Goal: Information Seeking & Learning: Learn about a topic

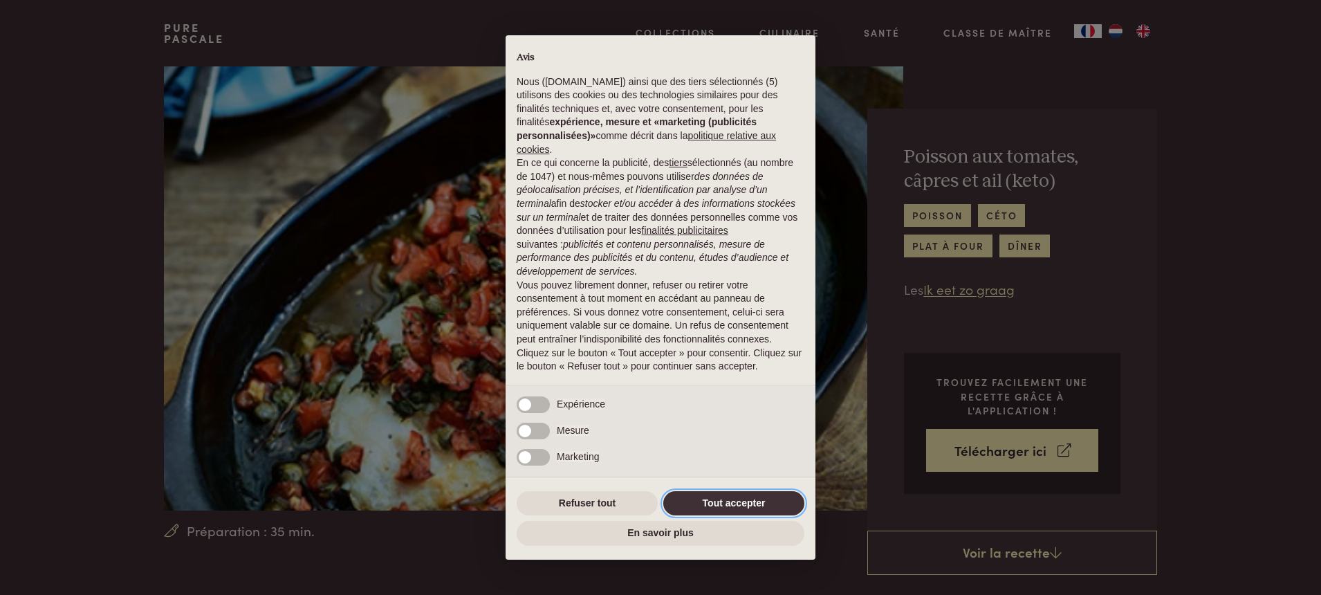
click at [743, 503] on button "Tout accepter" at bounding box center [733, 503] width 141 height 25
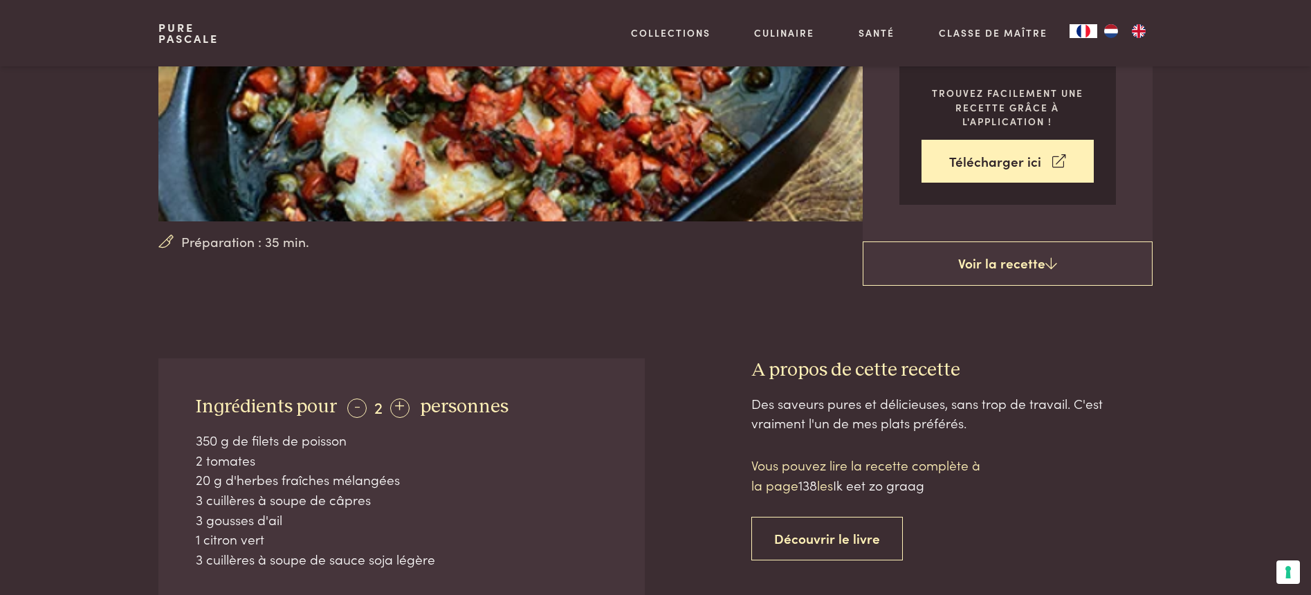
scroll to position [234, 0]
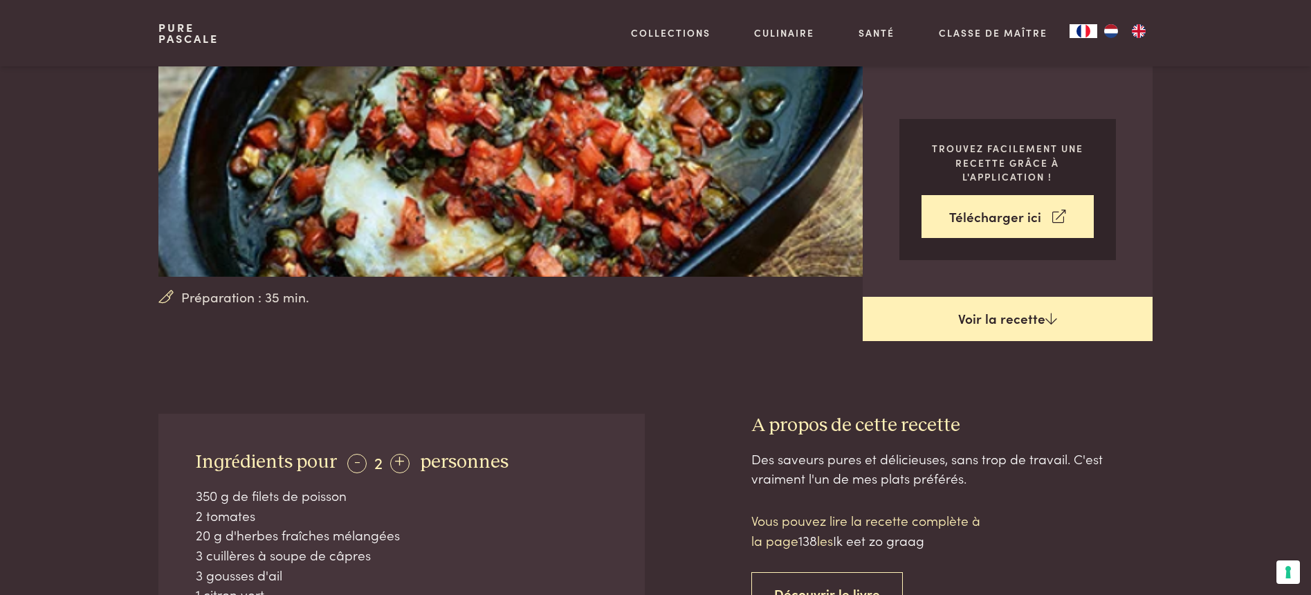
click at [1047, 325] on link "Voir la recette" at bounding box center [1008, 319] width 290 height 44
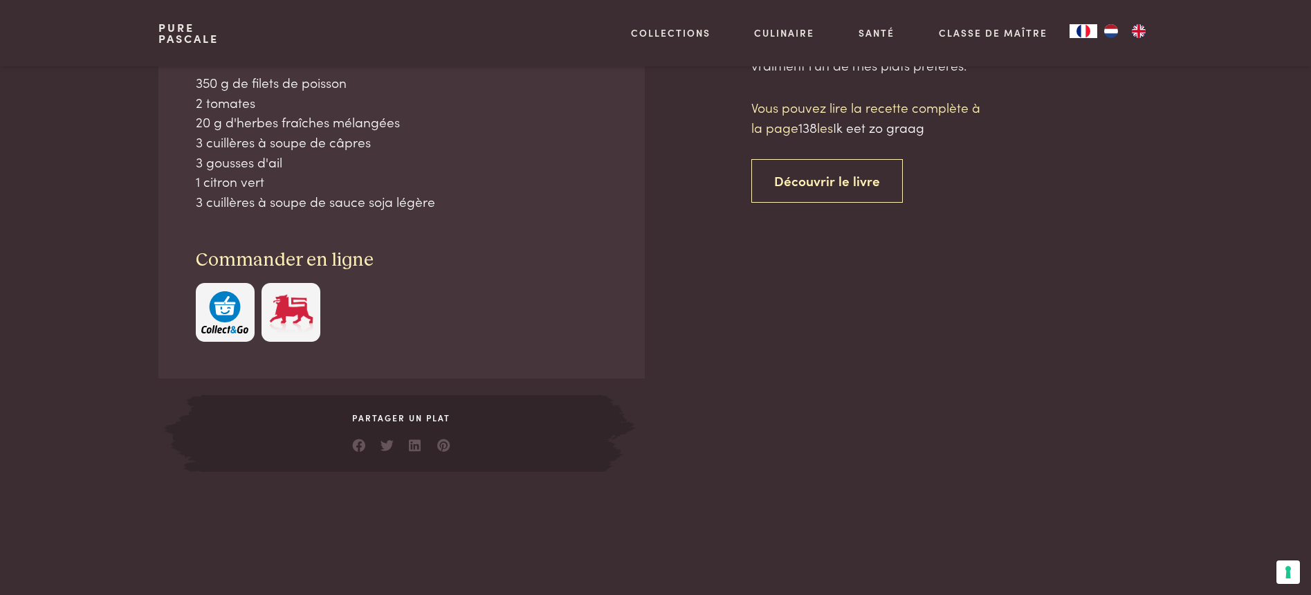
scroll to position [648, 0]
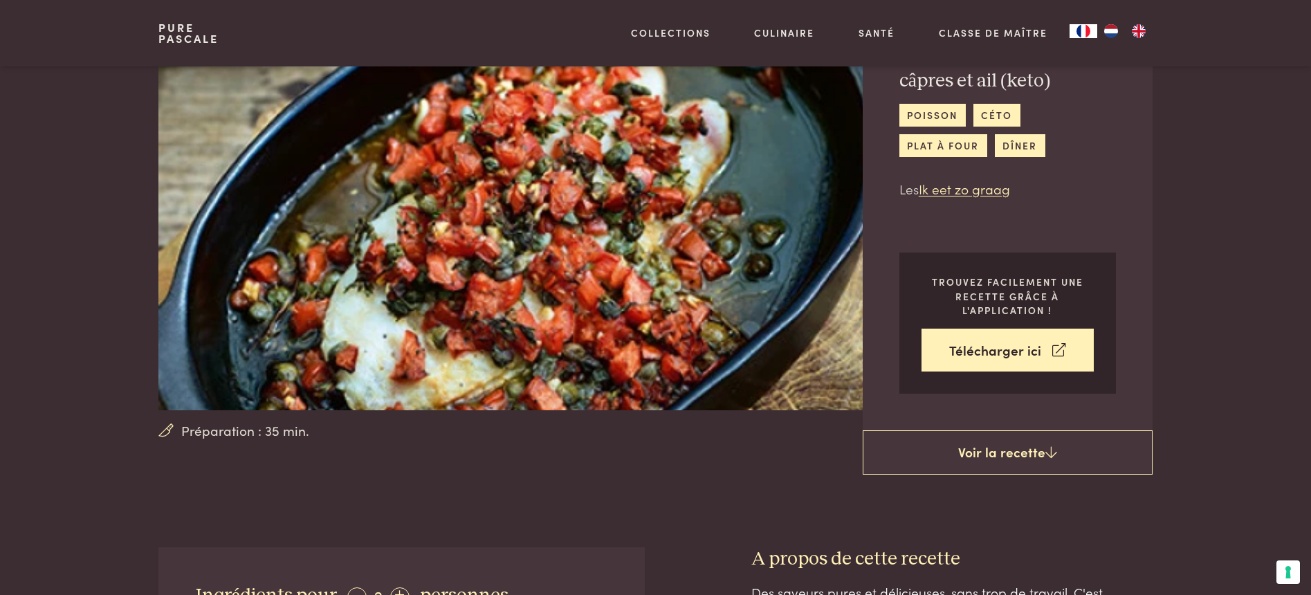
scroll to position [98, 0]
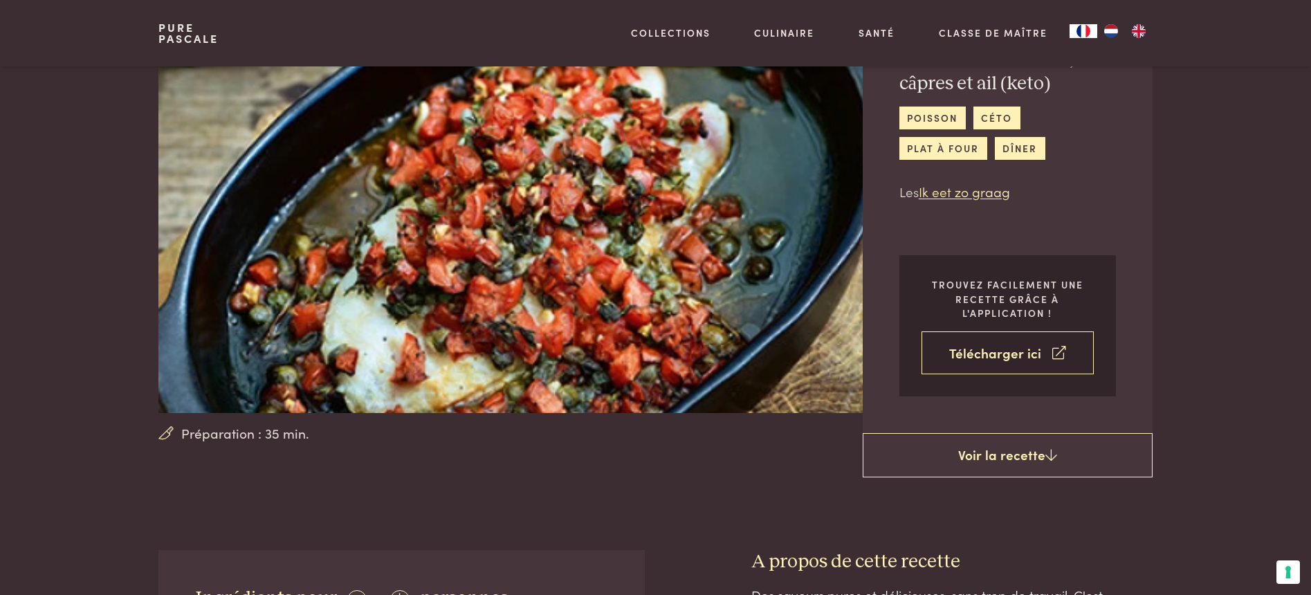
click at [1020, 351] on link "Télécharger ici" at bounding box center [1008, 353] width 172 height 44
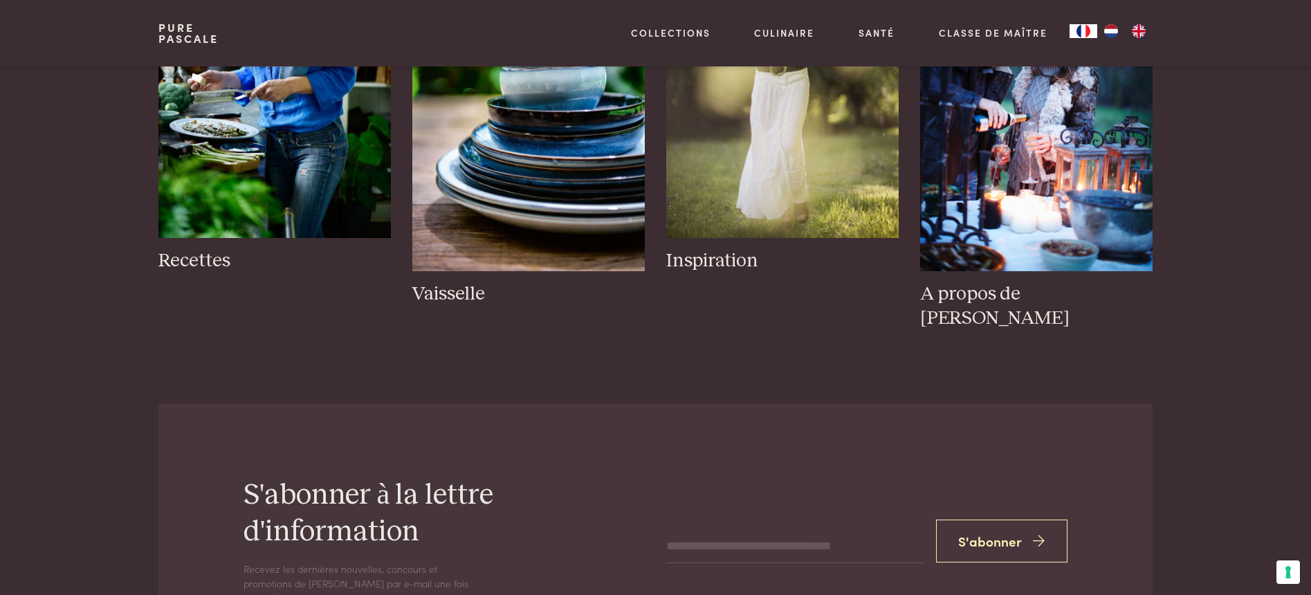
scroll to position [1806, 0]
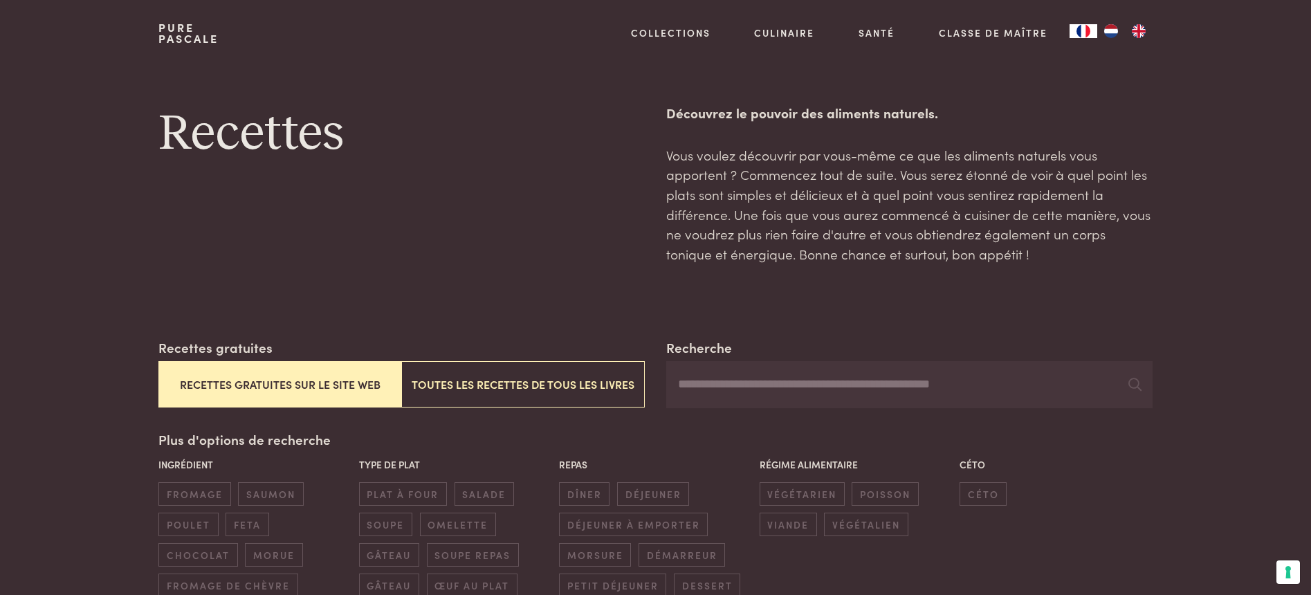
click at [235, 376] on button "Recettes gratuites sur le site web" at bounding box center [279, 384] width 243 height 46
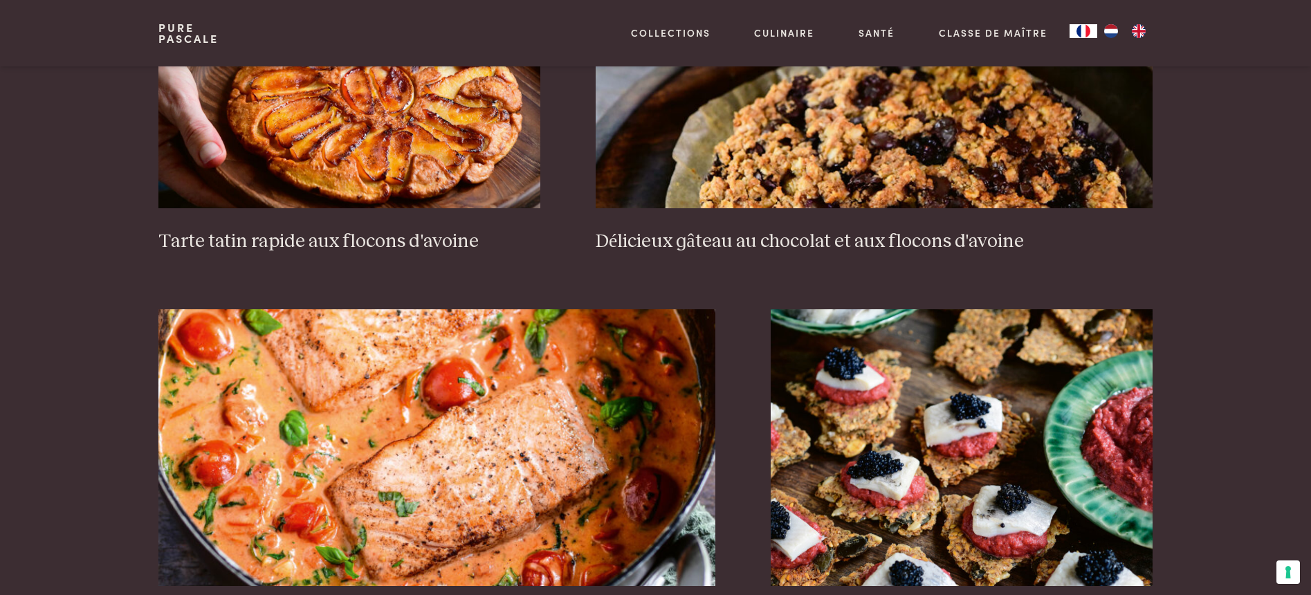
scroll to position [2497, 0]
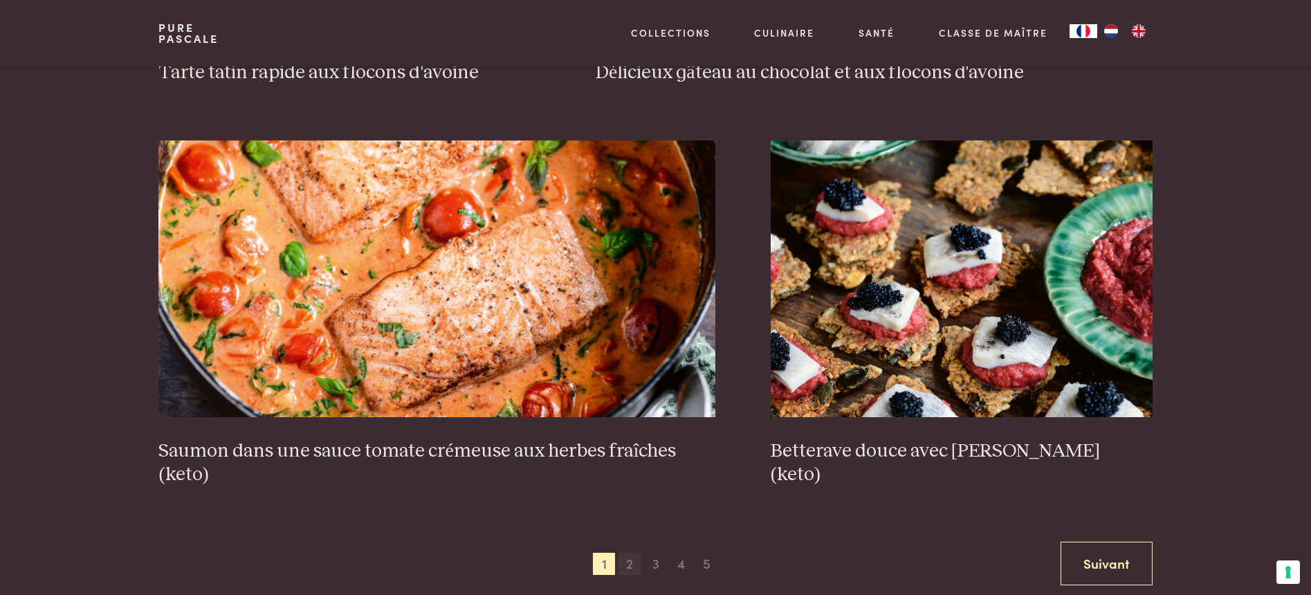
click at [630, 562] on span "2" at bounding box center [629, 564] width 22 height 22
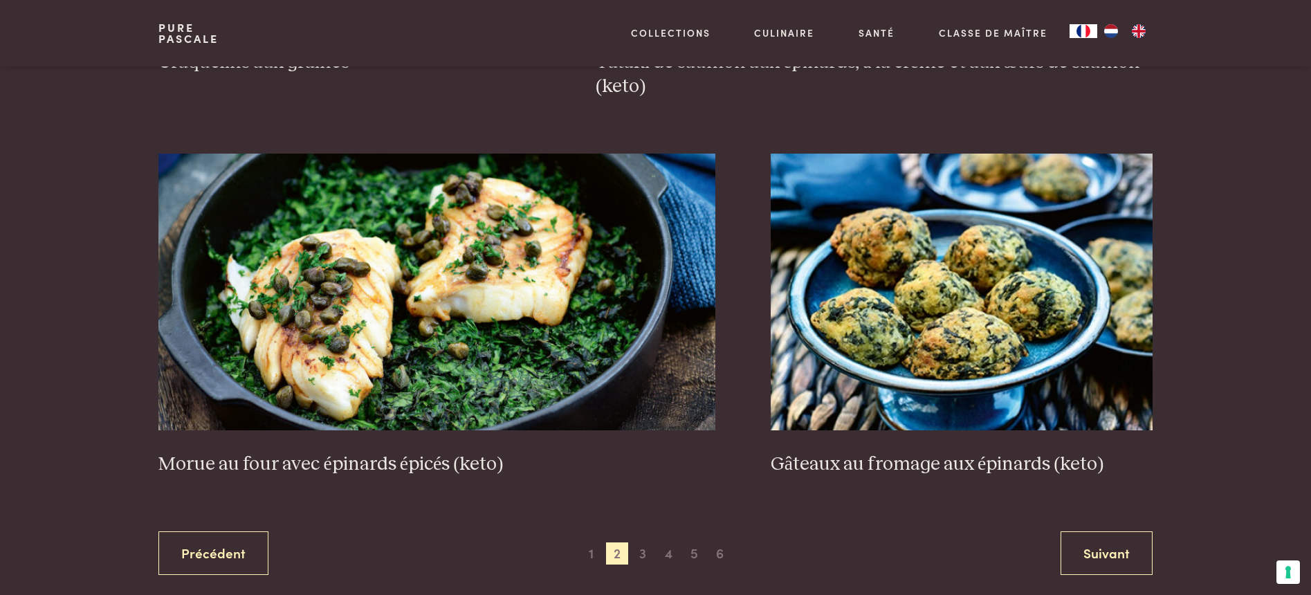
scroll to position [2528, 0]
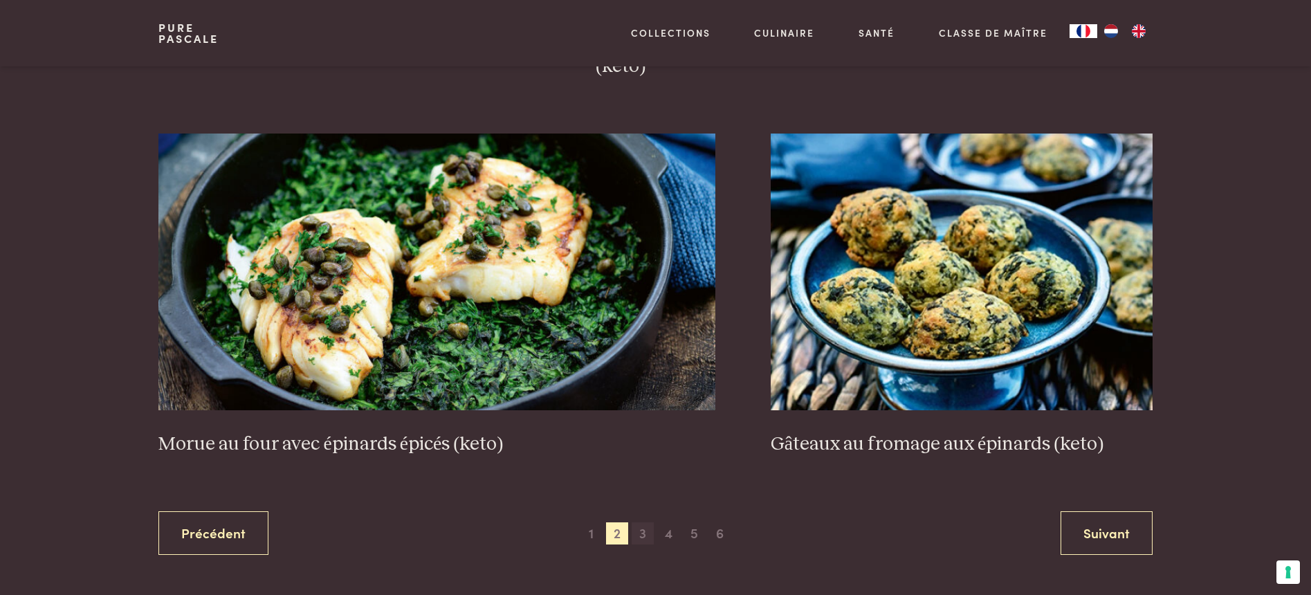
click at [639, 535] on span "3" at bounding box center [643, 533] width 22 height 22
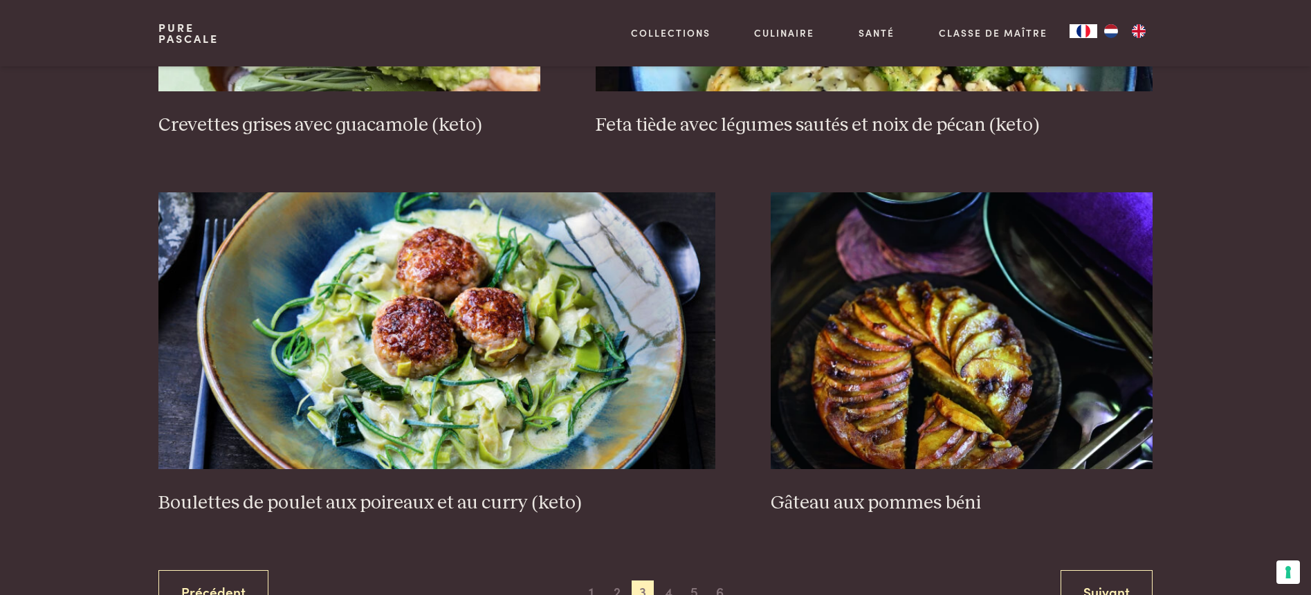
scroll to position [2507, 0]
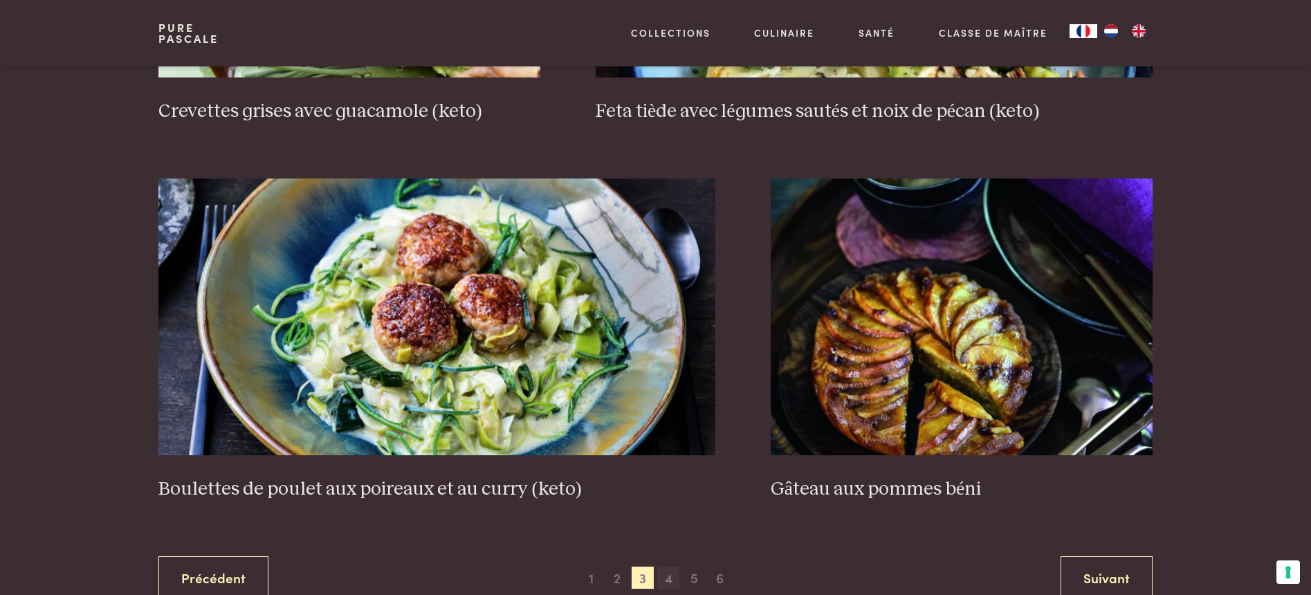
click at [666, 573] on span "4" at bounding box center [668, 578] width 22 height 22
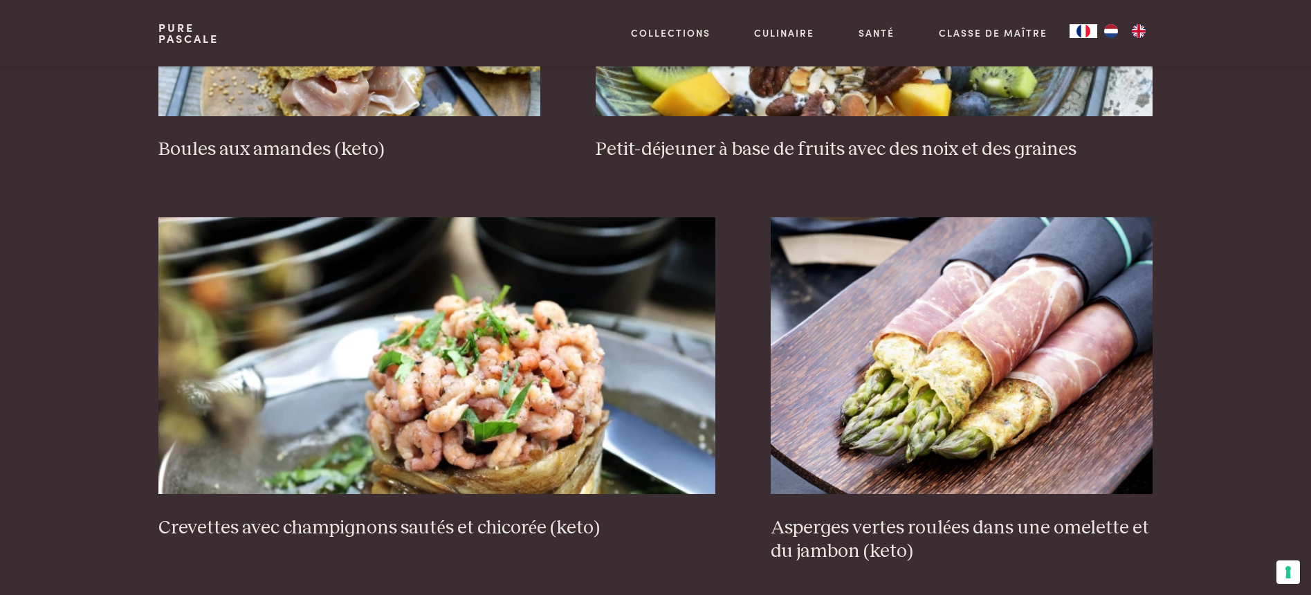
scroll to position [2518, 0]
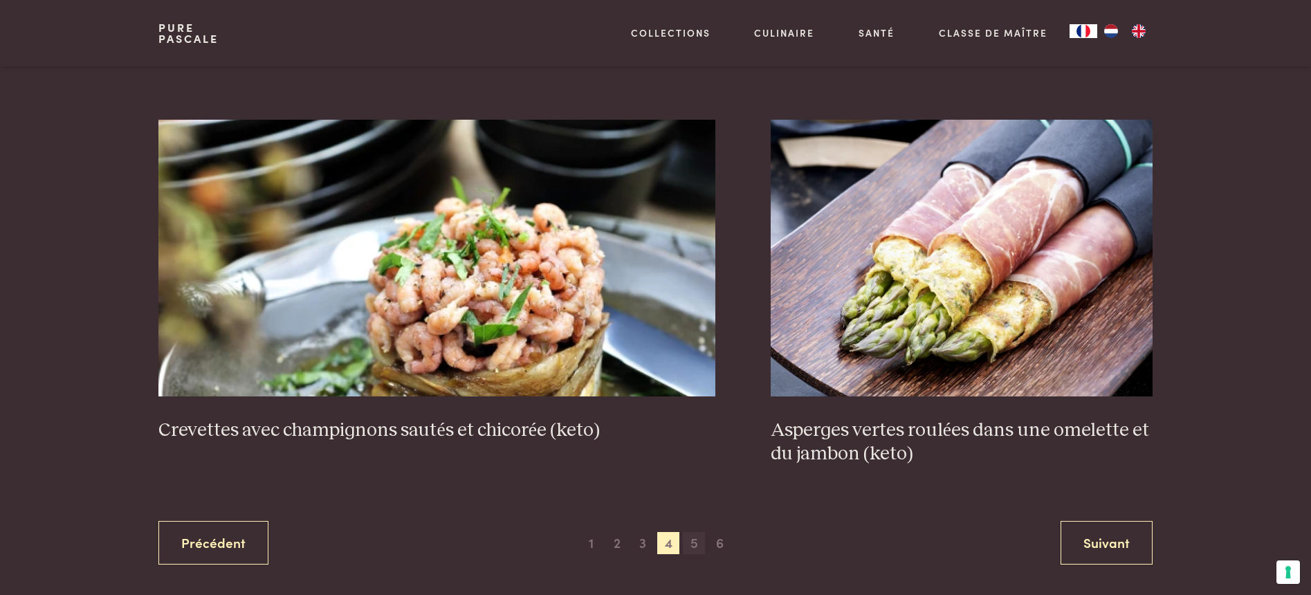
click at [691, 542] on span "5" at bounding box center [694, 543] width 22 height 22
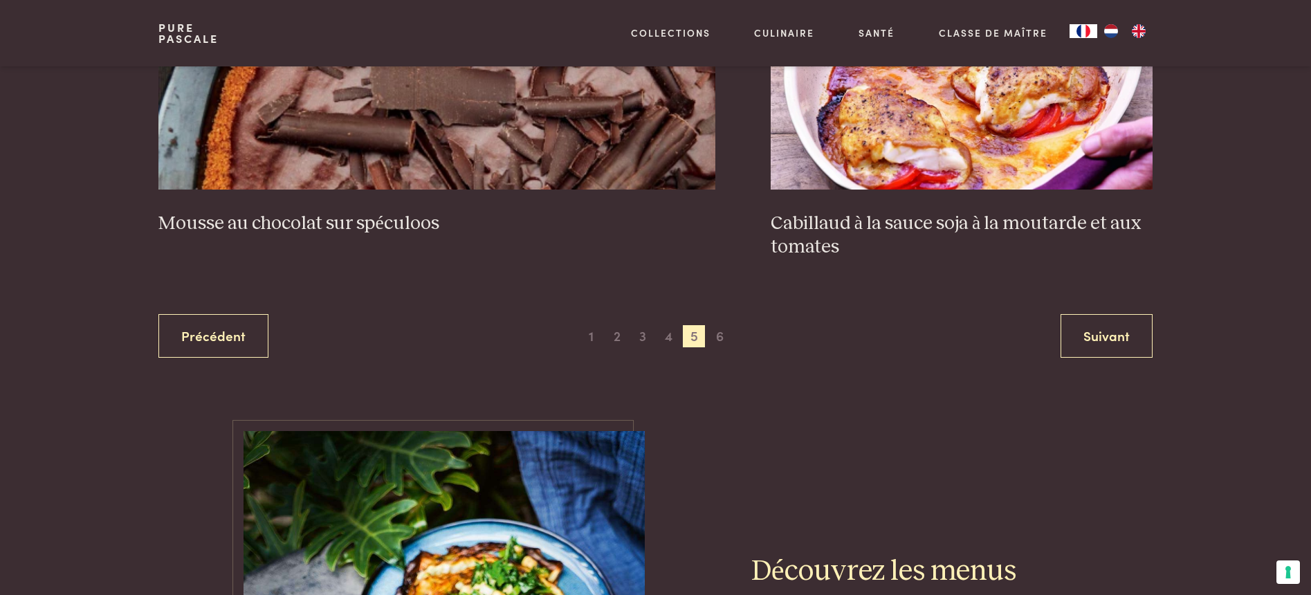
scroll to position [2727, 0]
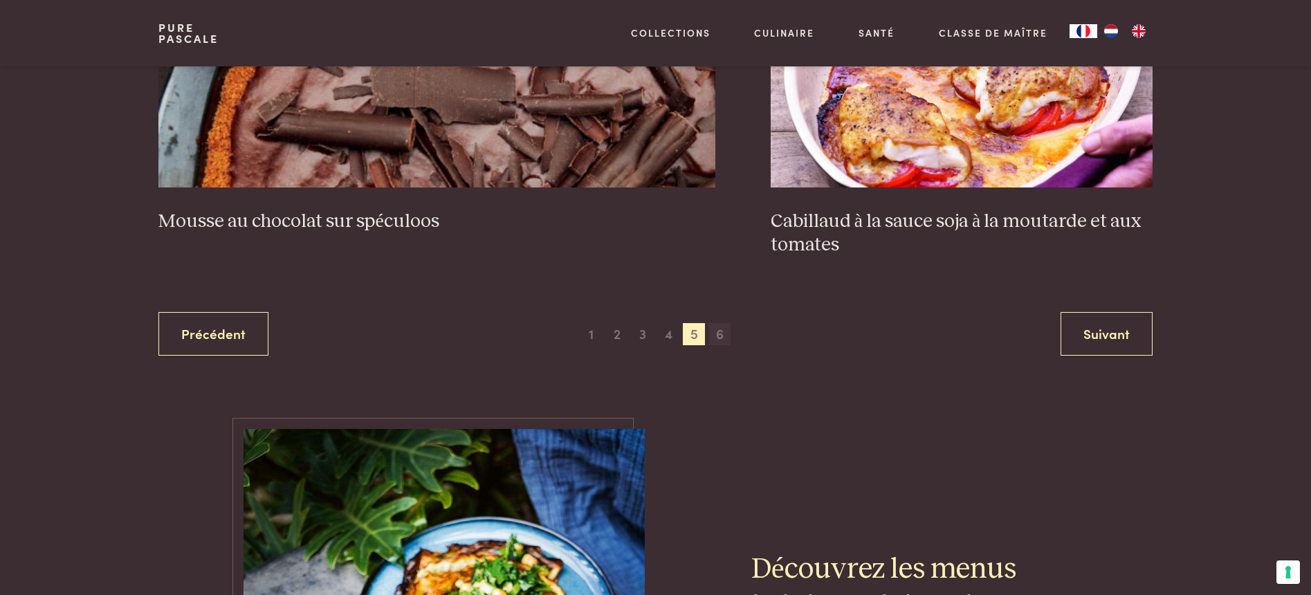
click at [723, 334] on span "6" at bounding box center [720, 334] width 22 height 22
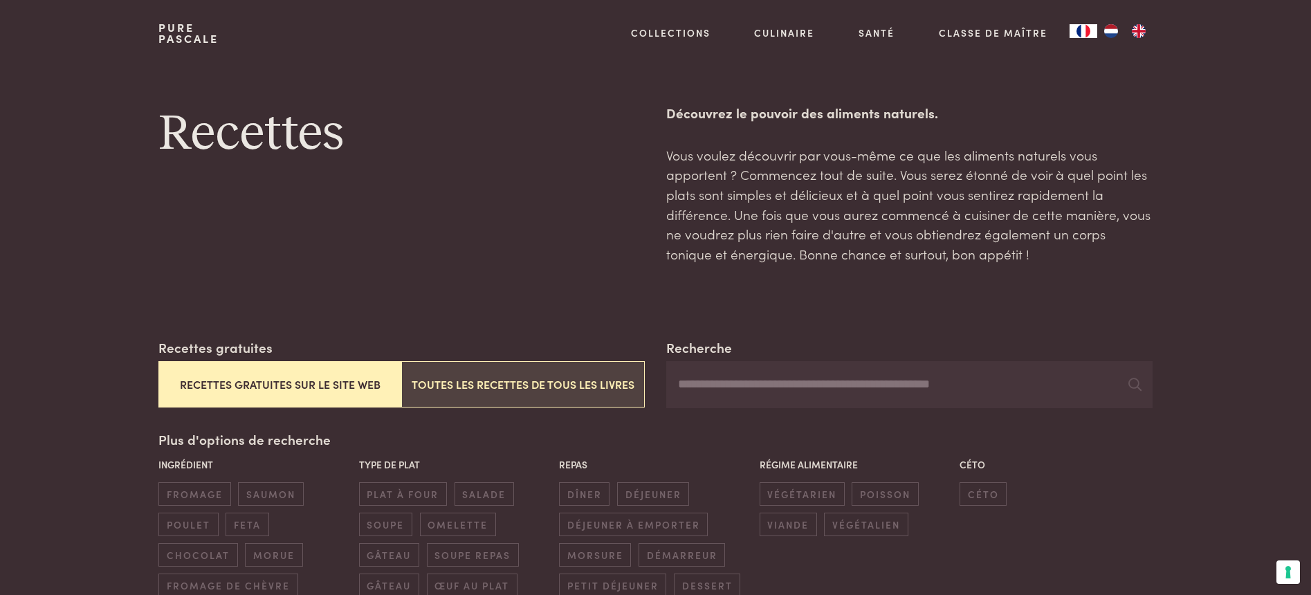
click at [578, 383] on button "Toutes les recettes de tous les livres" at bounding box center [522, 384] width 243 height 46
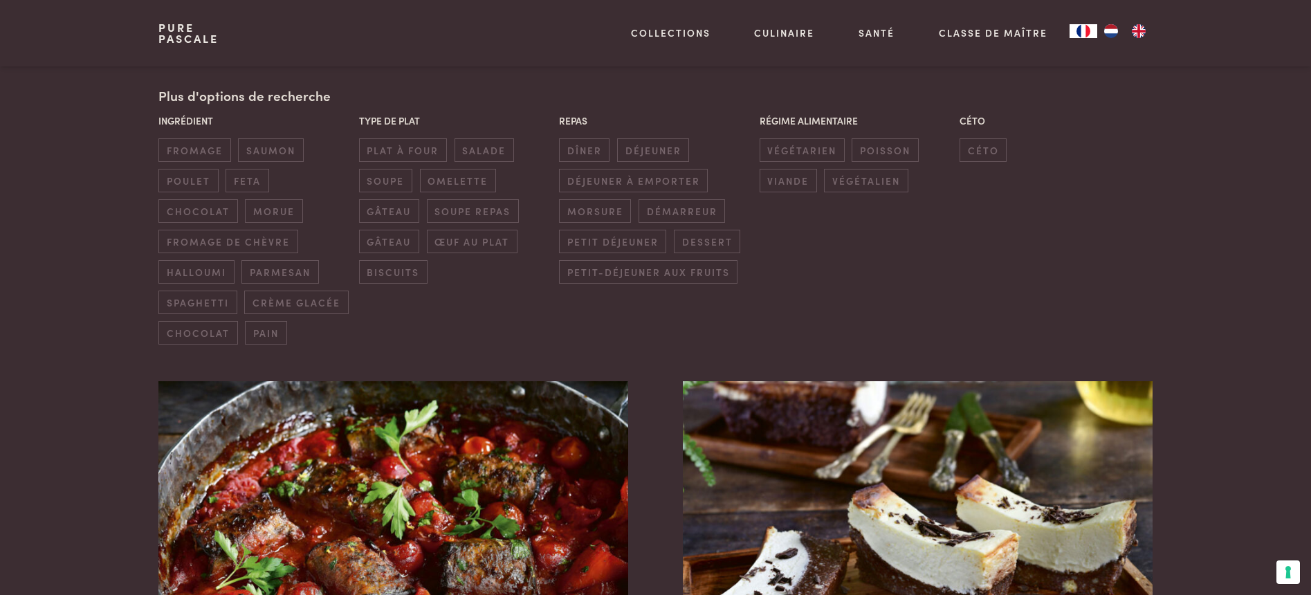
scroll to position [130, 0]
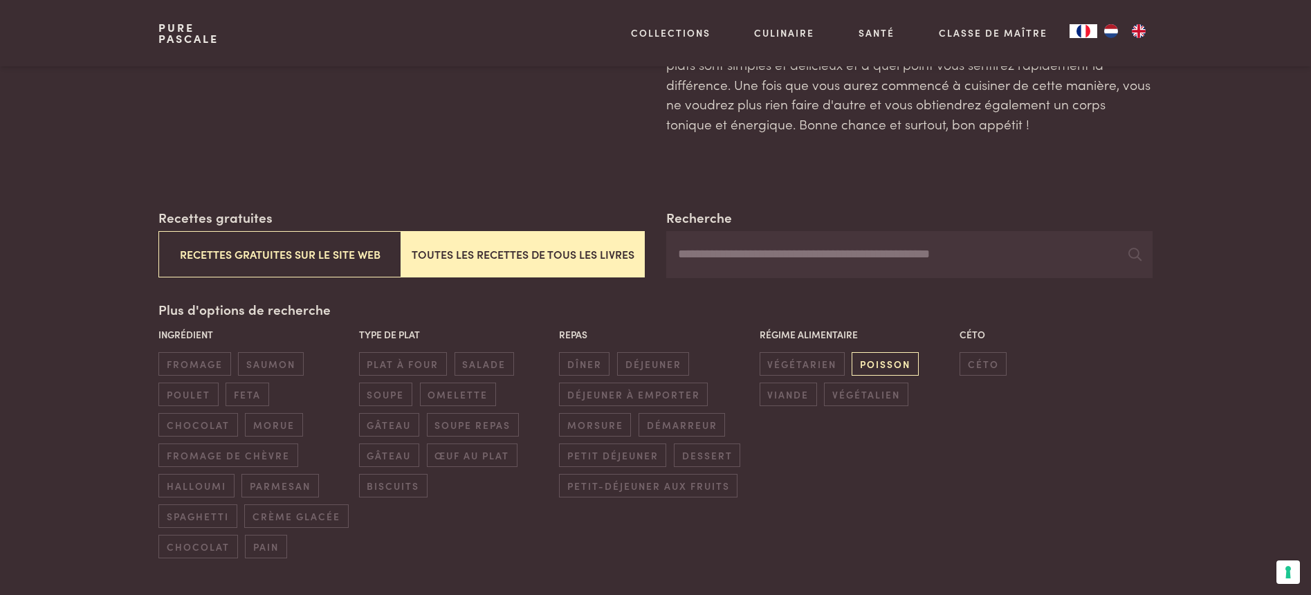
click at [868, 359] on span "poisson" at bounding box center [885, 363] width 66 height 23
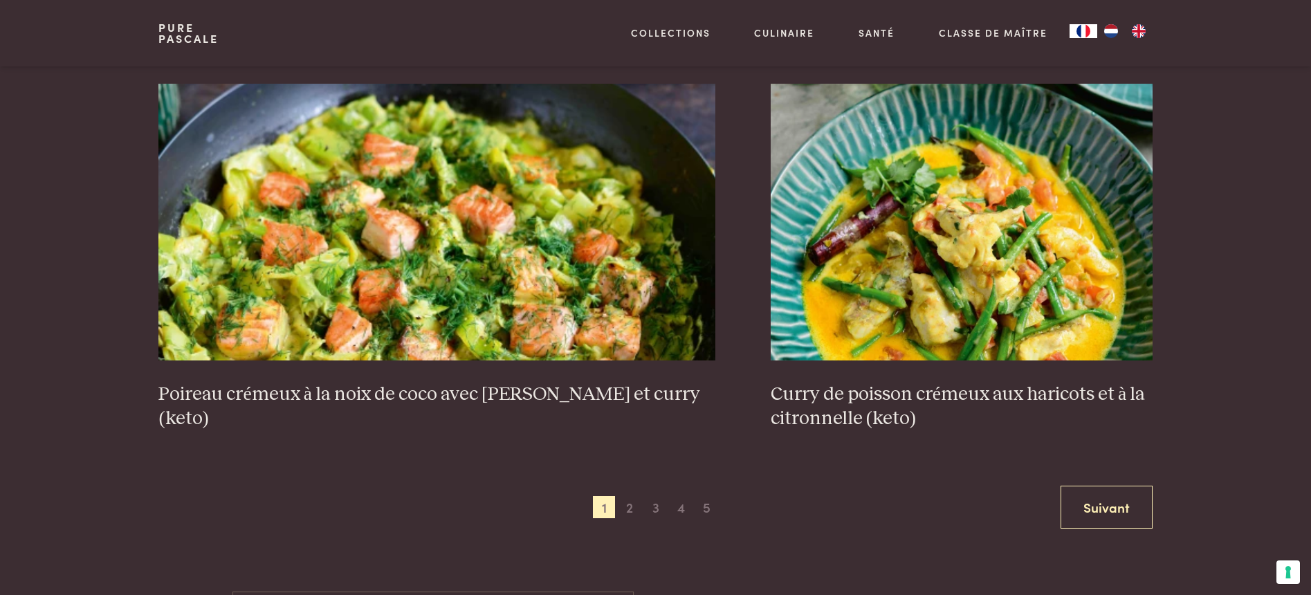
scroll to position [2745, 0]
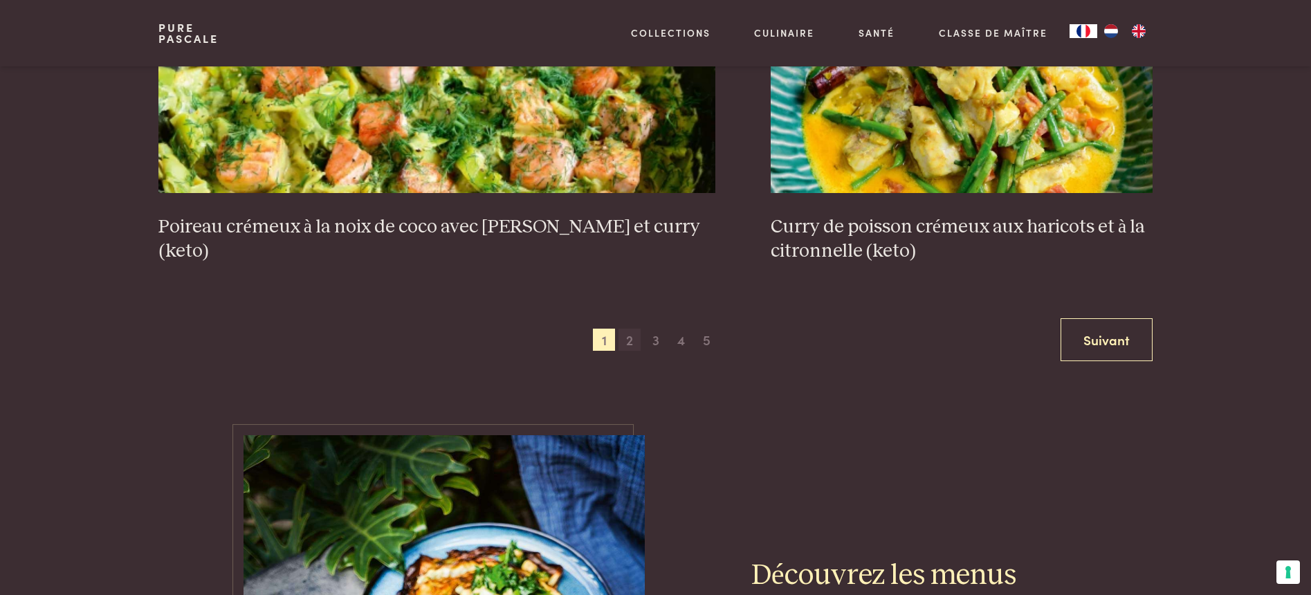
click at [632, 329] on span "2" at bounding box center [629, 340] width 22 height 22
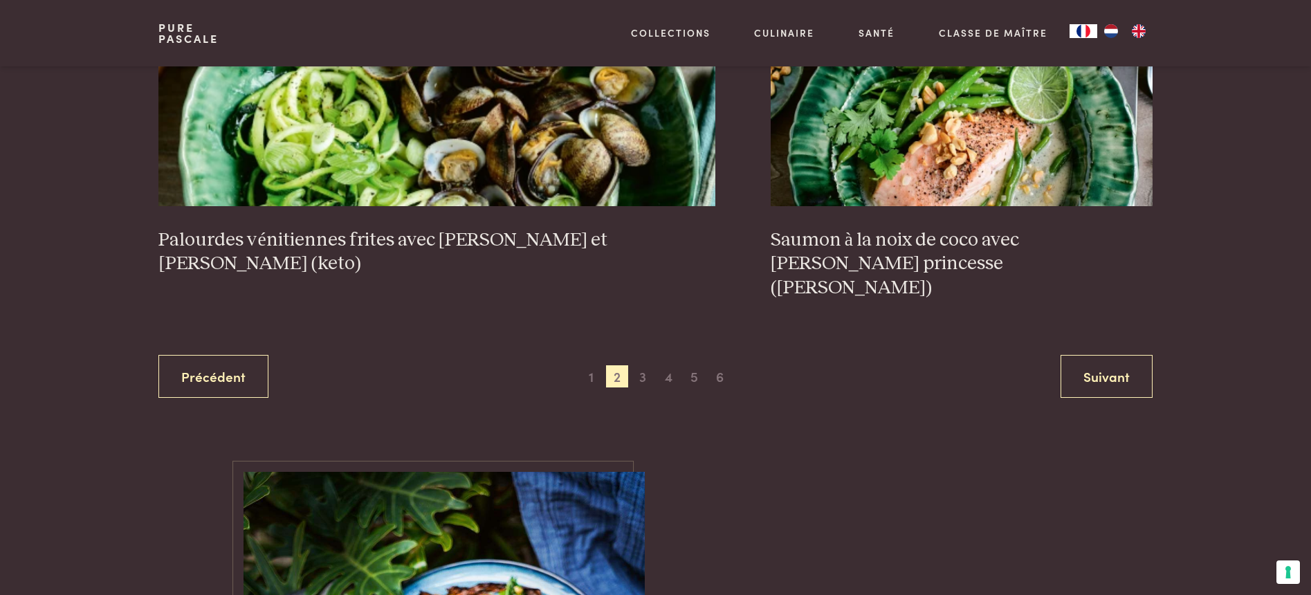
scroll to position [2763, 0]
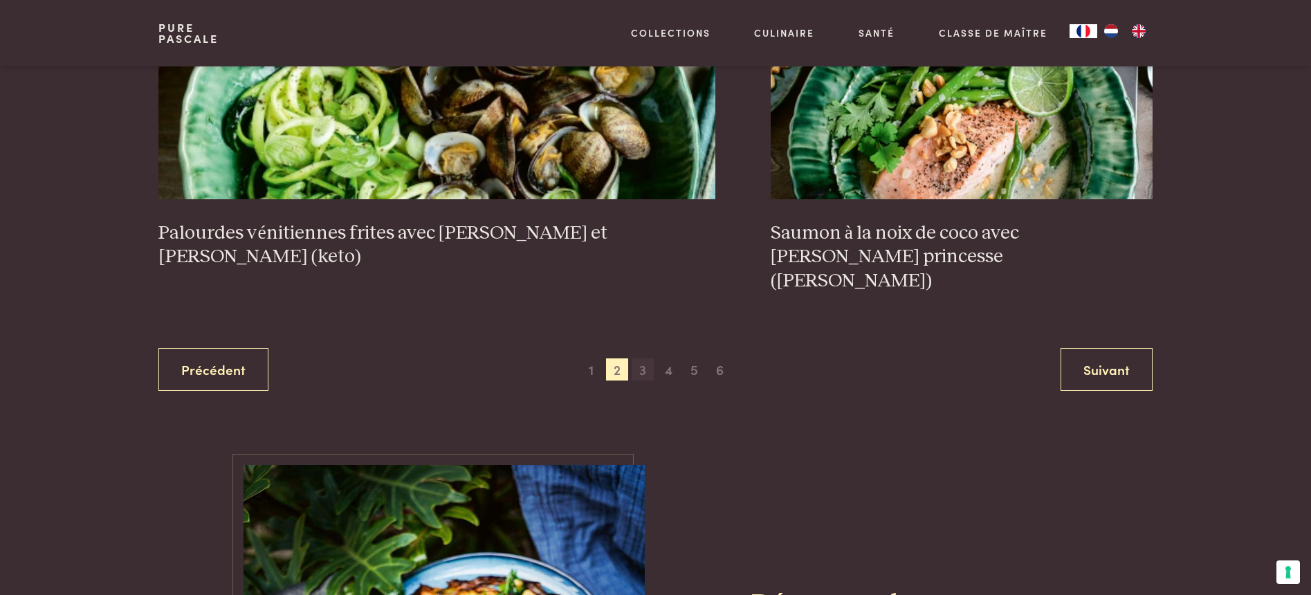
click at [648, 358] on span "3" at bounding box center [643, 369] width 22 height 22
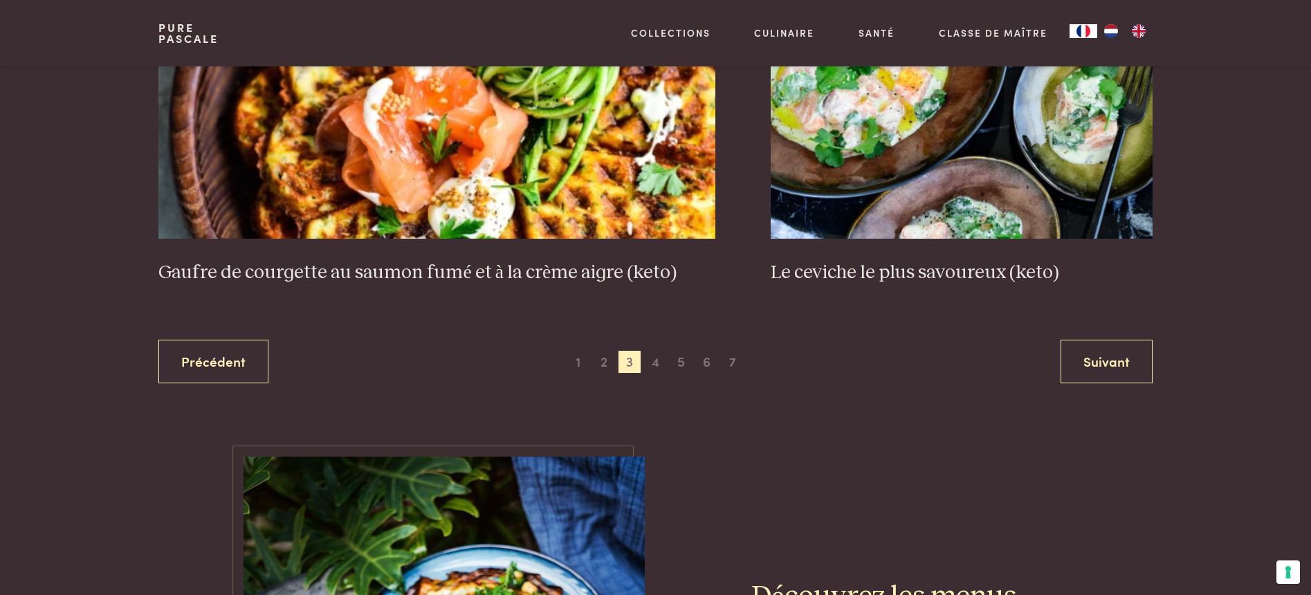
scroll to position [2776, 0]
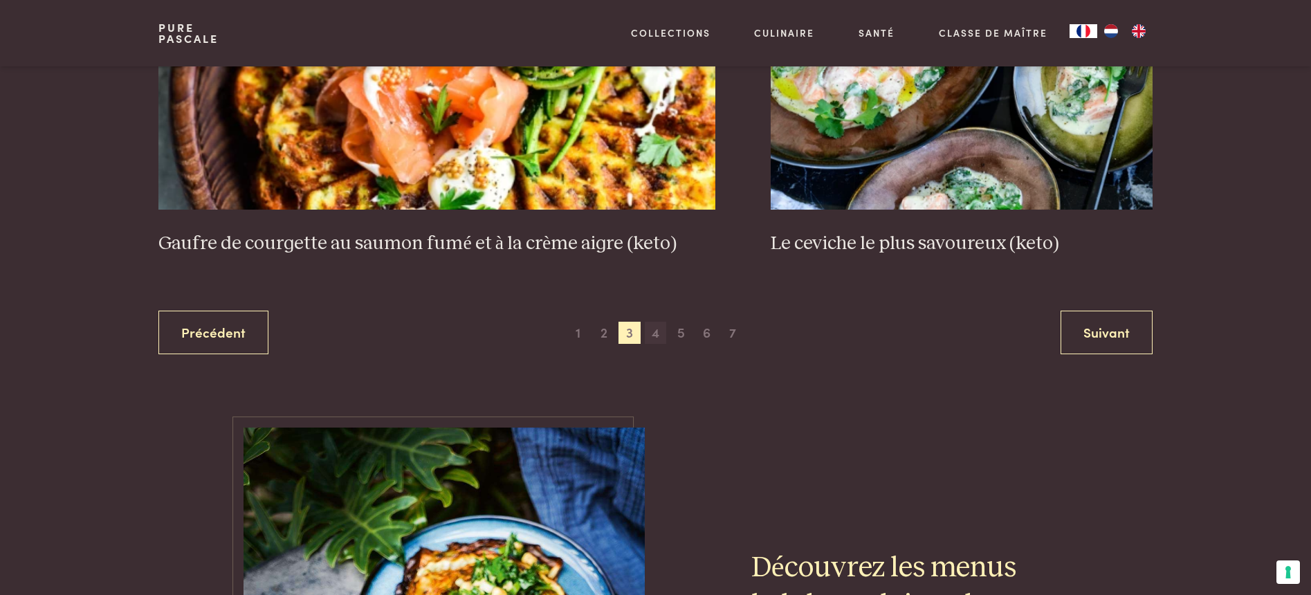
click at [660, 332] on span "4" at bounding box center [656, 333] width 22 height 22
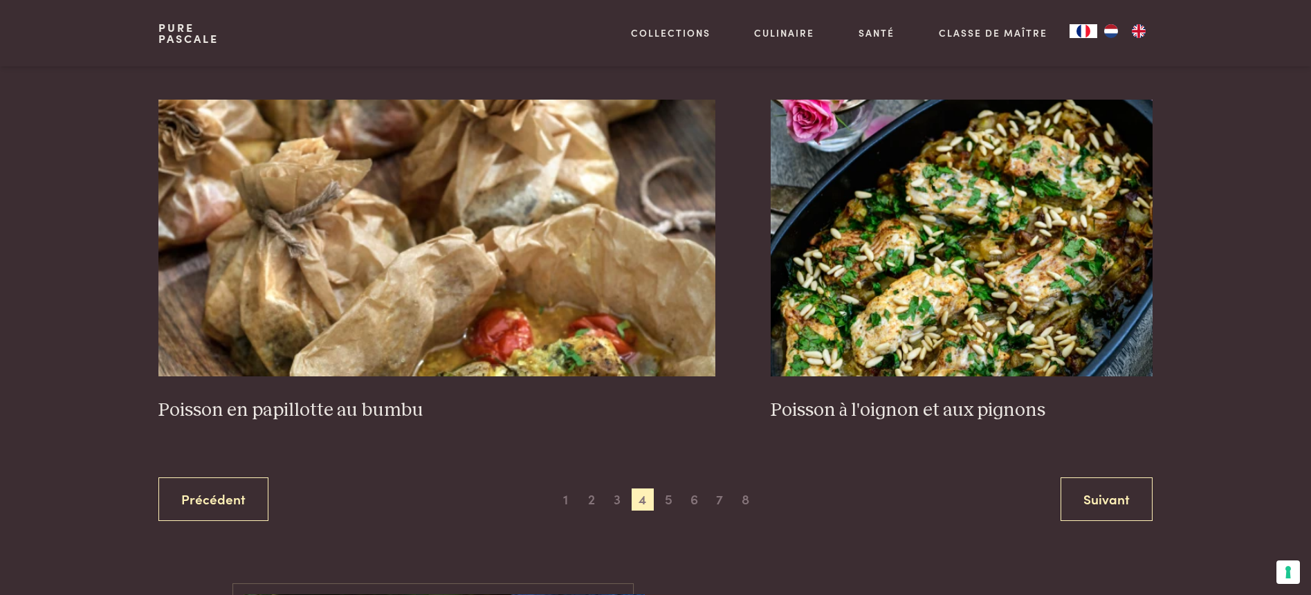
scroll to position [2706, 0]
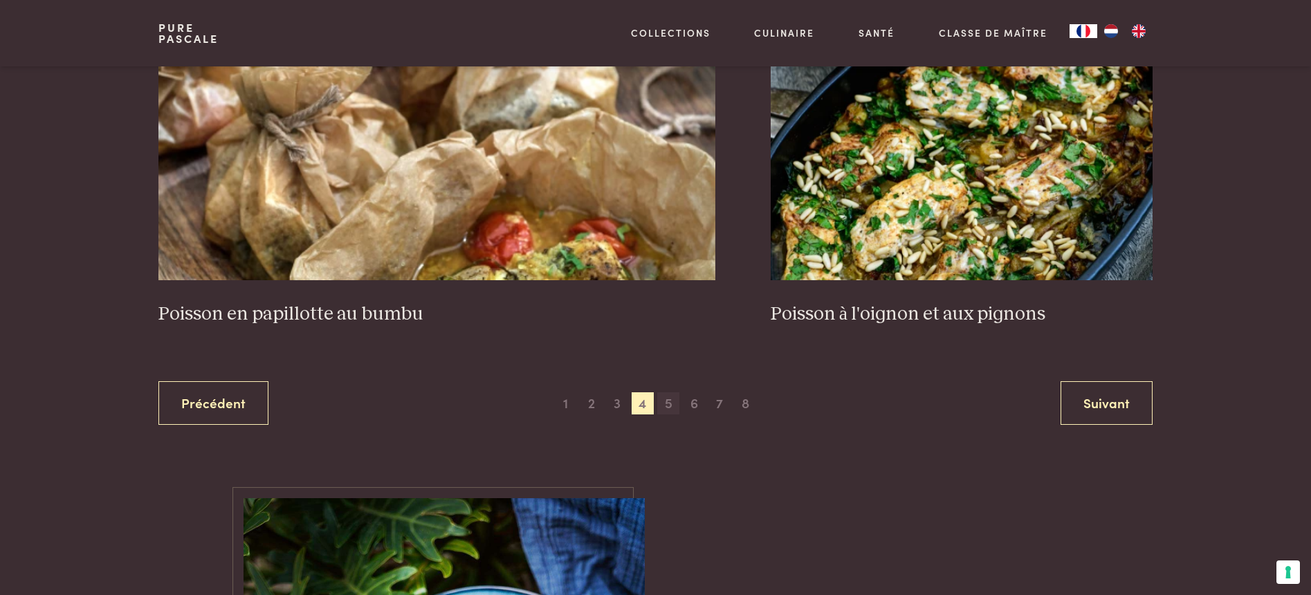
click at [671, 400] on span "5" at bounding box center [668, 403] width 22 height 22
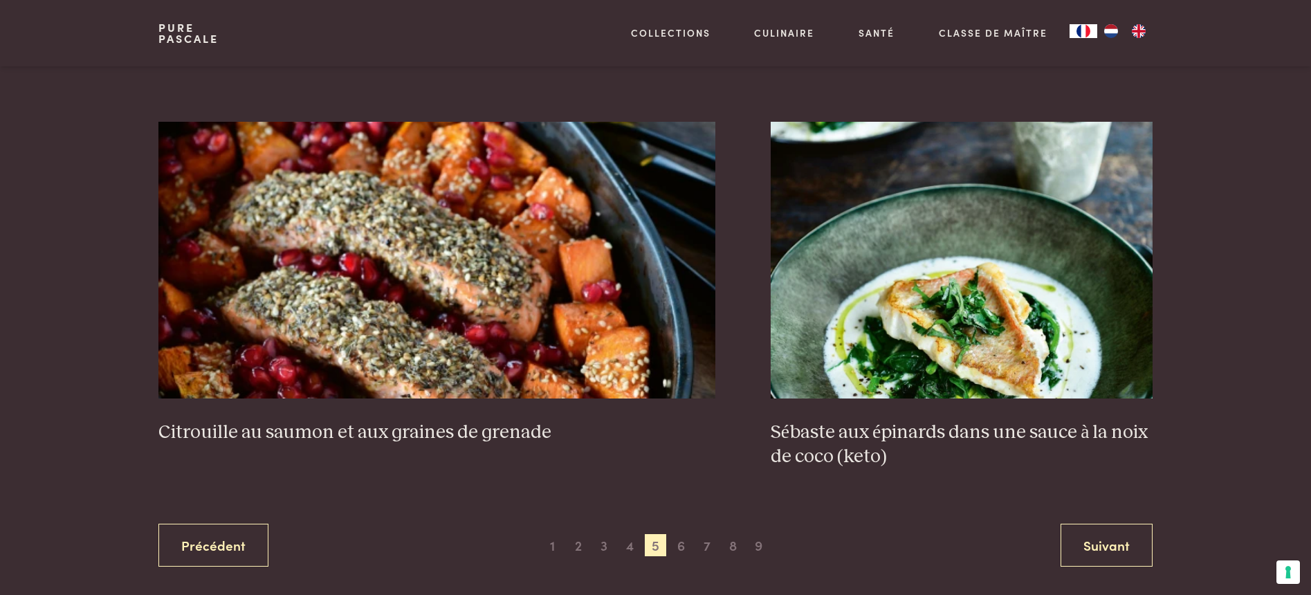
scroll to position [2827, 0]
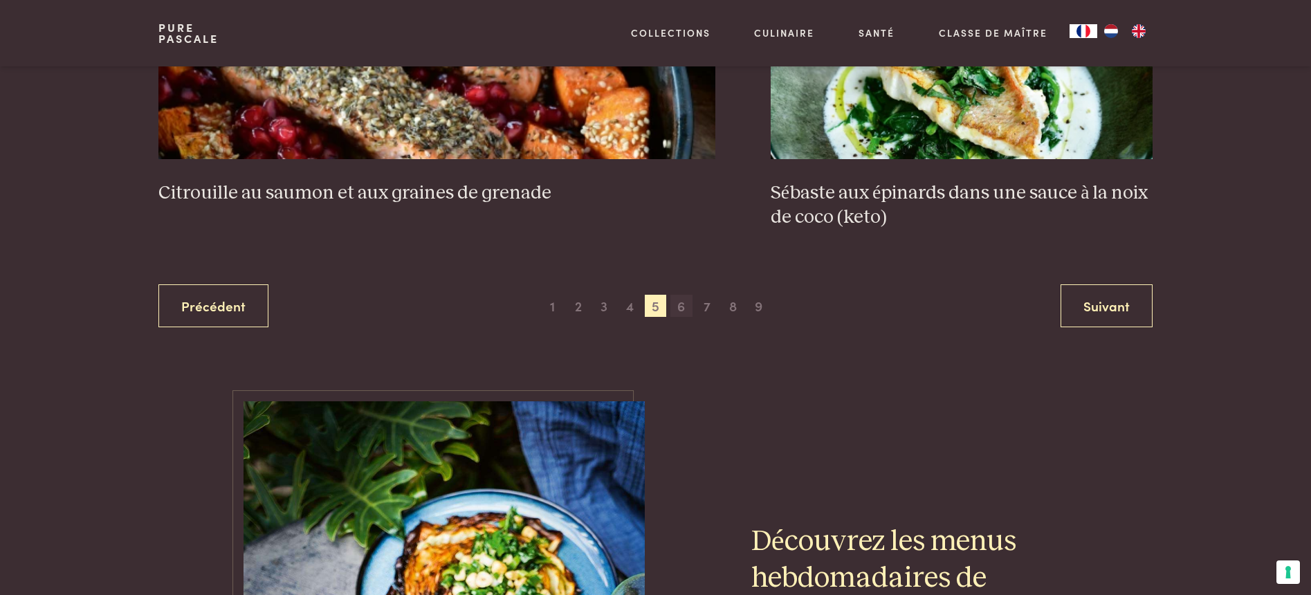
click at [684, 310] on span "6" at bounding box center [681, 306] width 22 height 22
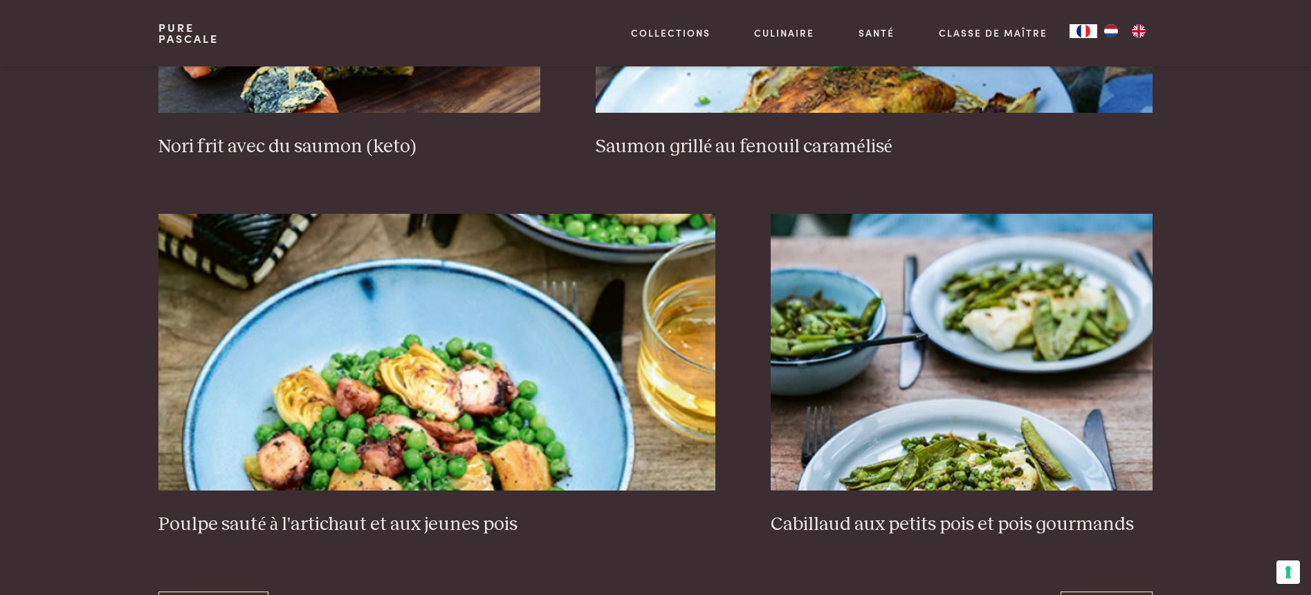
scroll to position [2531, 0]
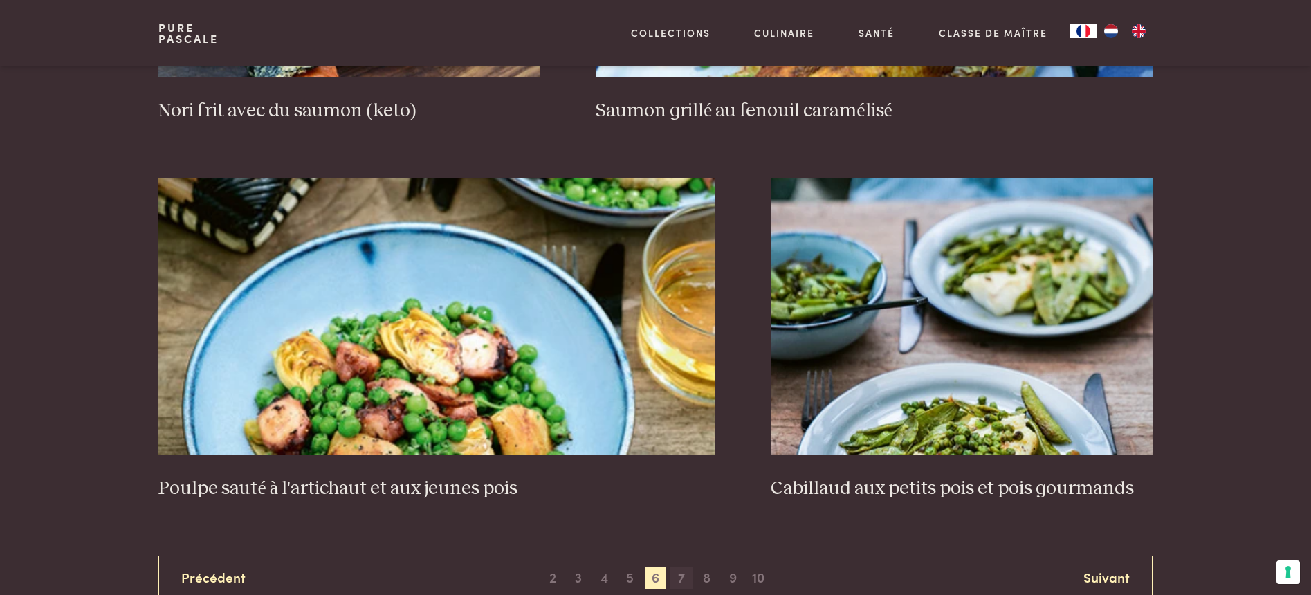
click at [686, 574] on span "7" at bounding box center [681, 578] width 22 height 22
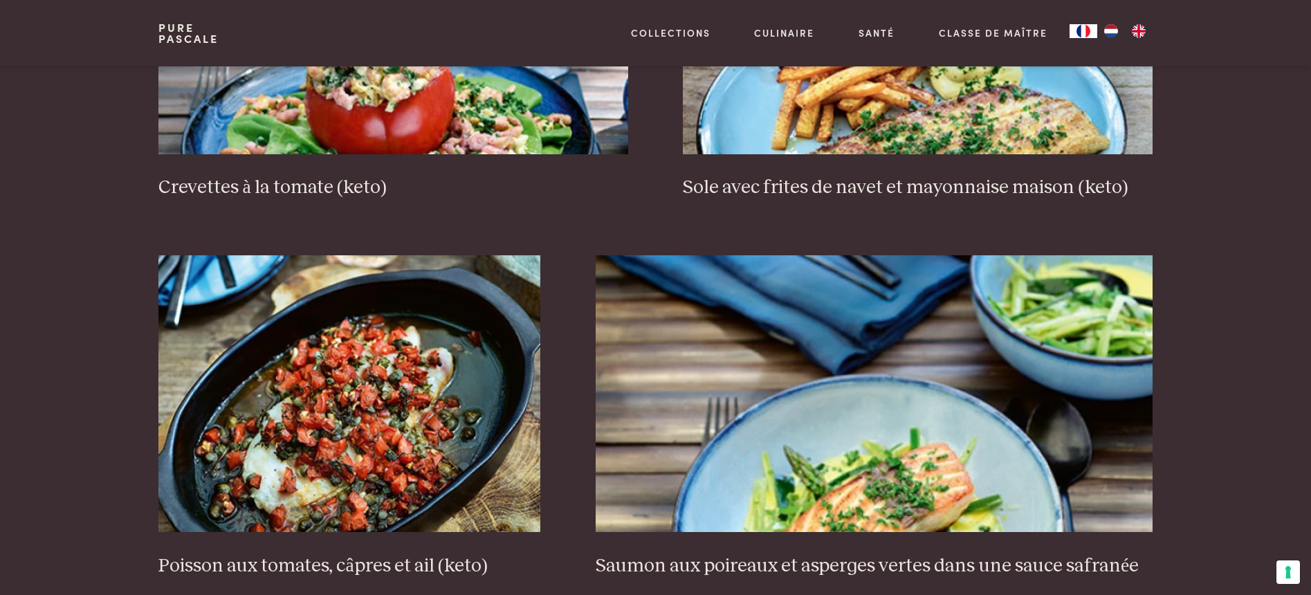
scroll to position [2119, 0]
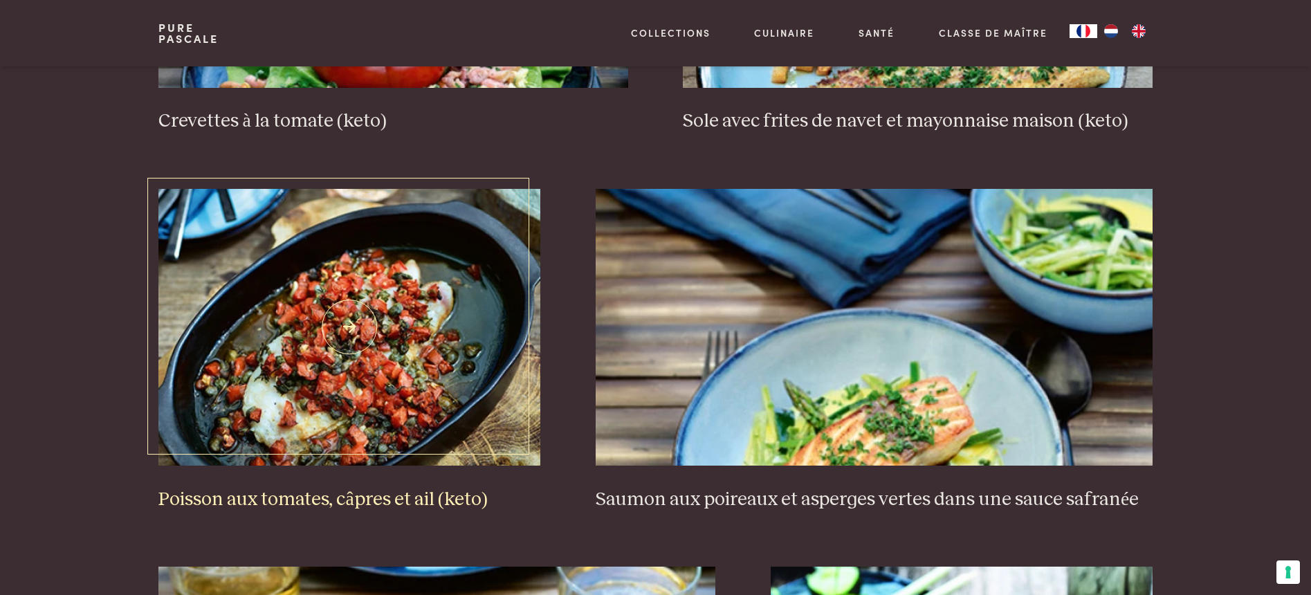
click at [336, 375] on img at bounding box center [349, 327] width 382 height 277
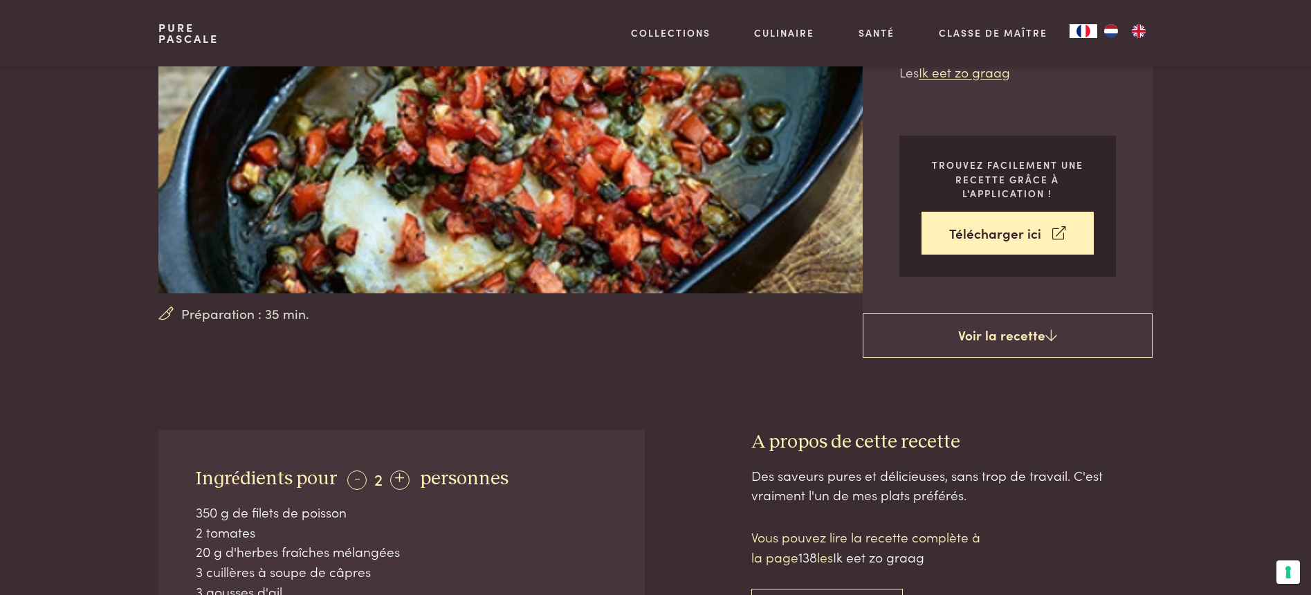
scroll to position [233, 0]
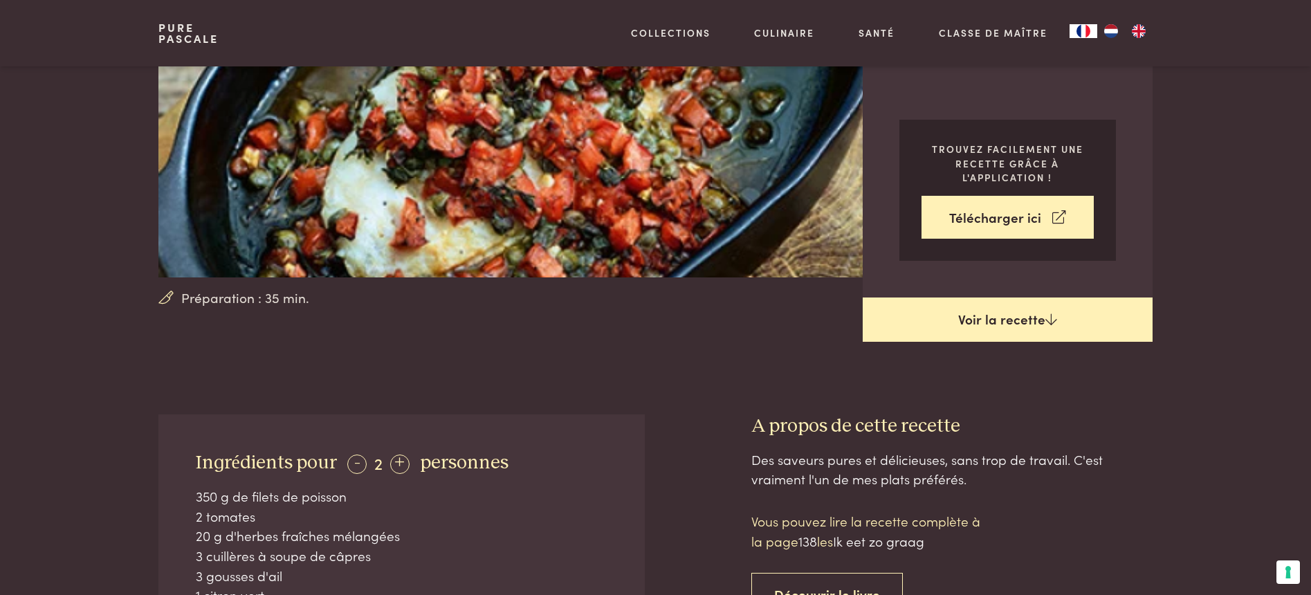
click at [1026, 336] on link "Voir la recette" at bounding box center [1008, 319] width 290 height 44
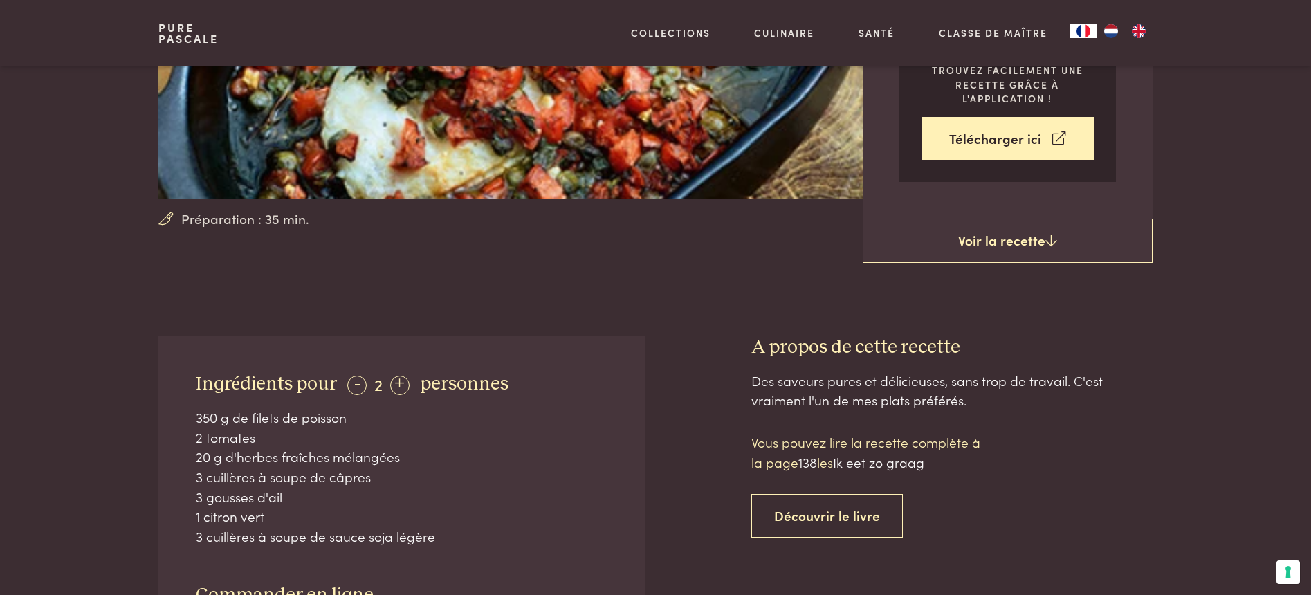
scroll to position [315, 0]
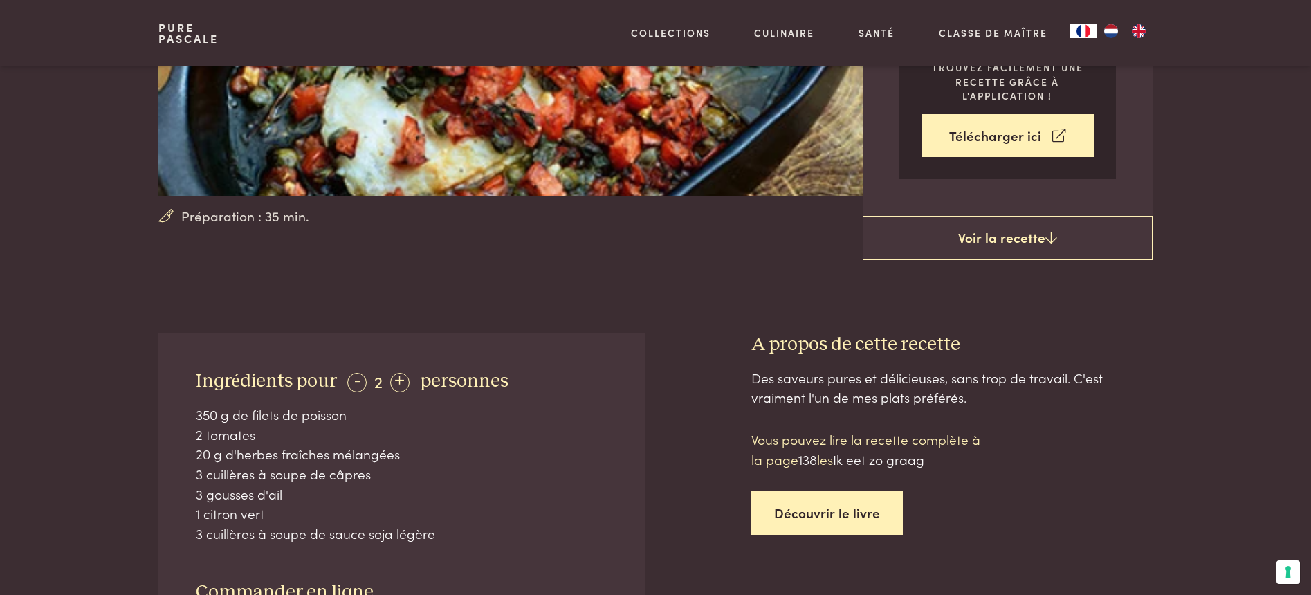
click at [829, 509] on link "Découvrir le livre" at bounding box center [827, 513] width 152 height 44
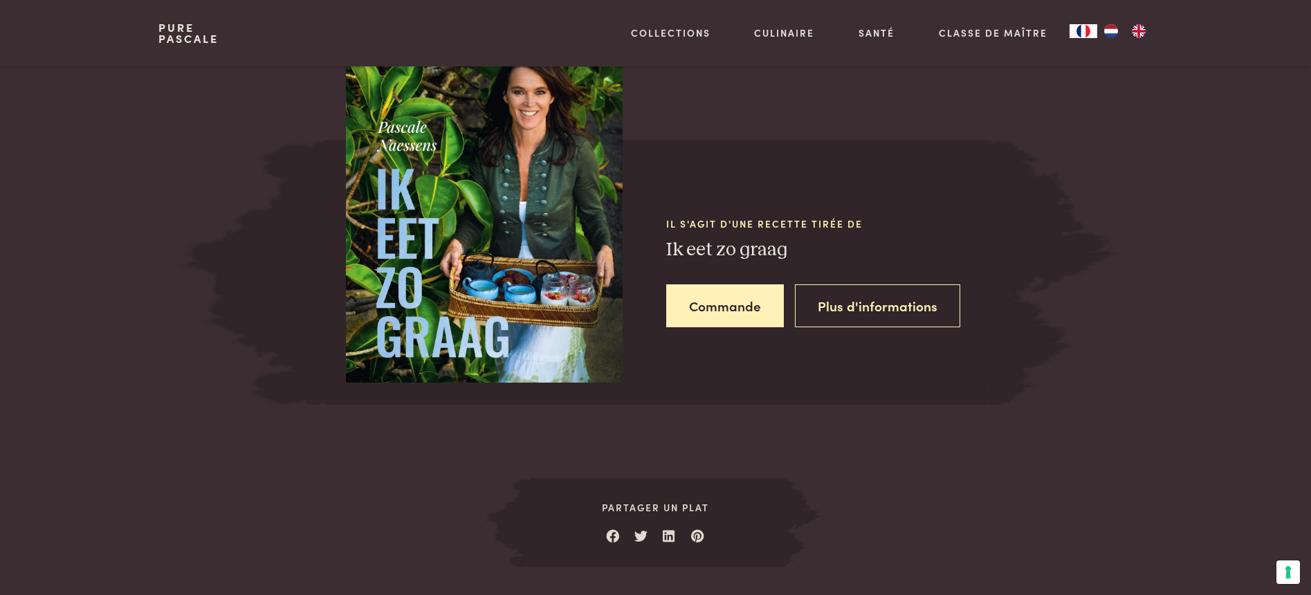
scroll to position [1265, 0]
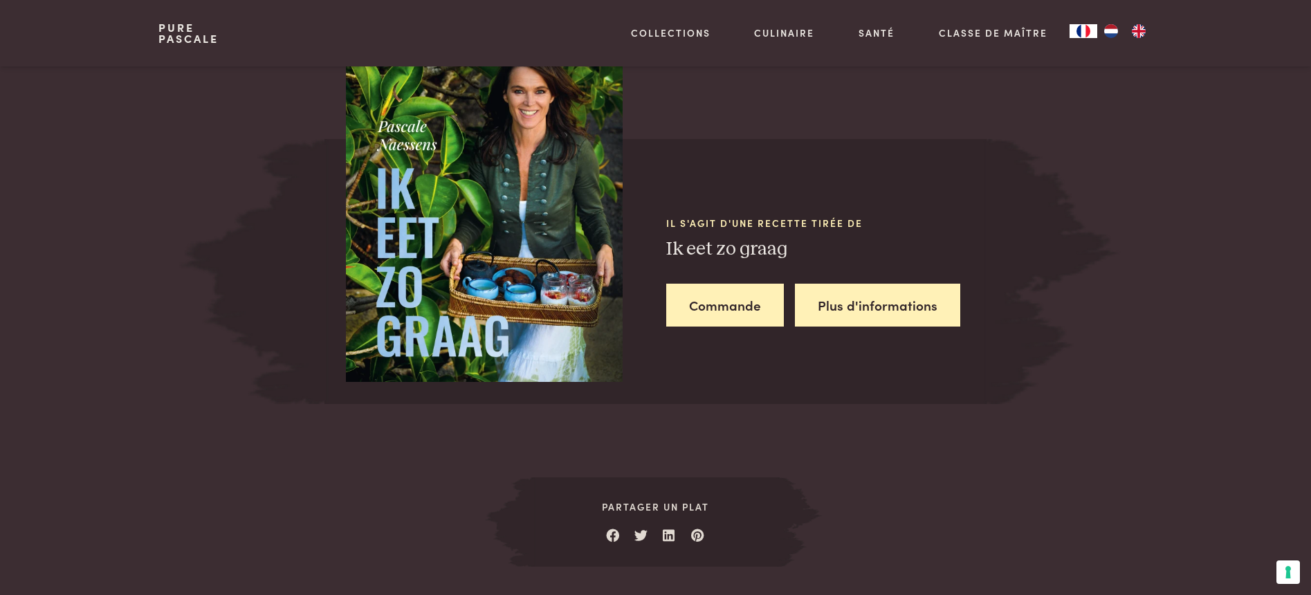
click at [907, 304] on link "Plus d'informations" at bounding box center [877, 306] width 165 height 44
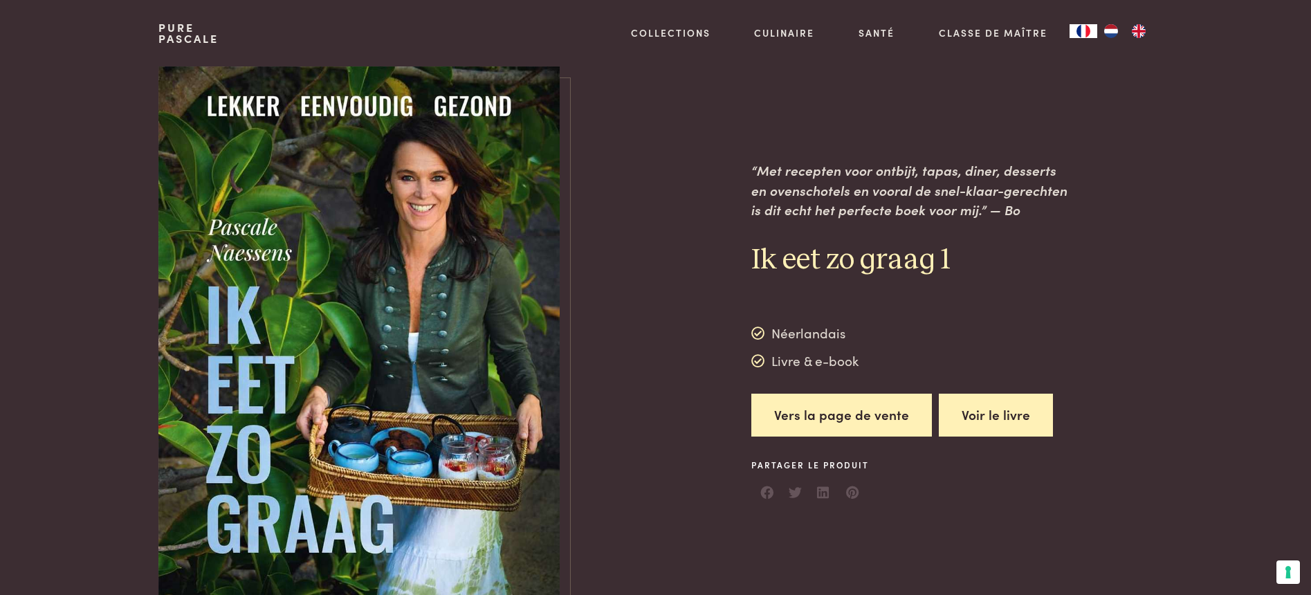
click at [988, 411] on button "Voir le livre" at bounding box center [996, 416] width 114 height 44
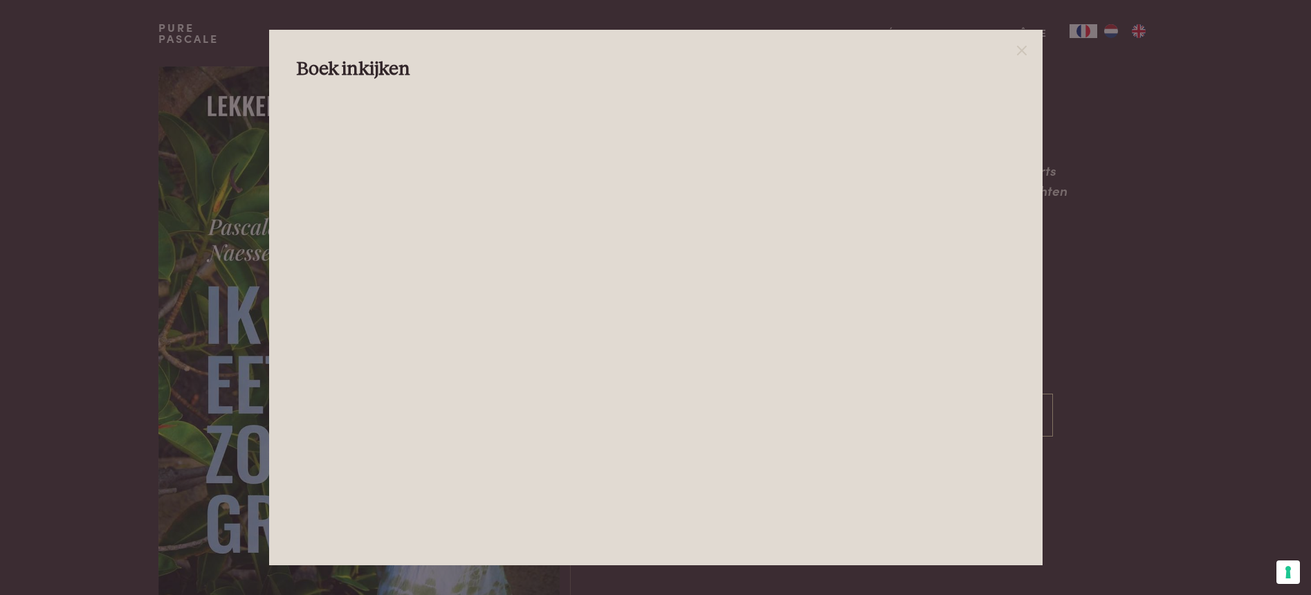
click at [1116, 30] on div at bounding box center [655, 297] width 1311 height 595
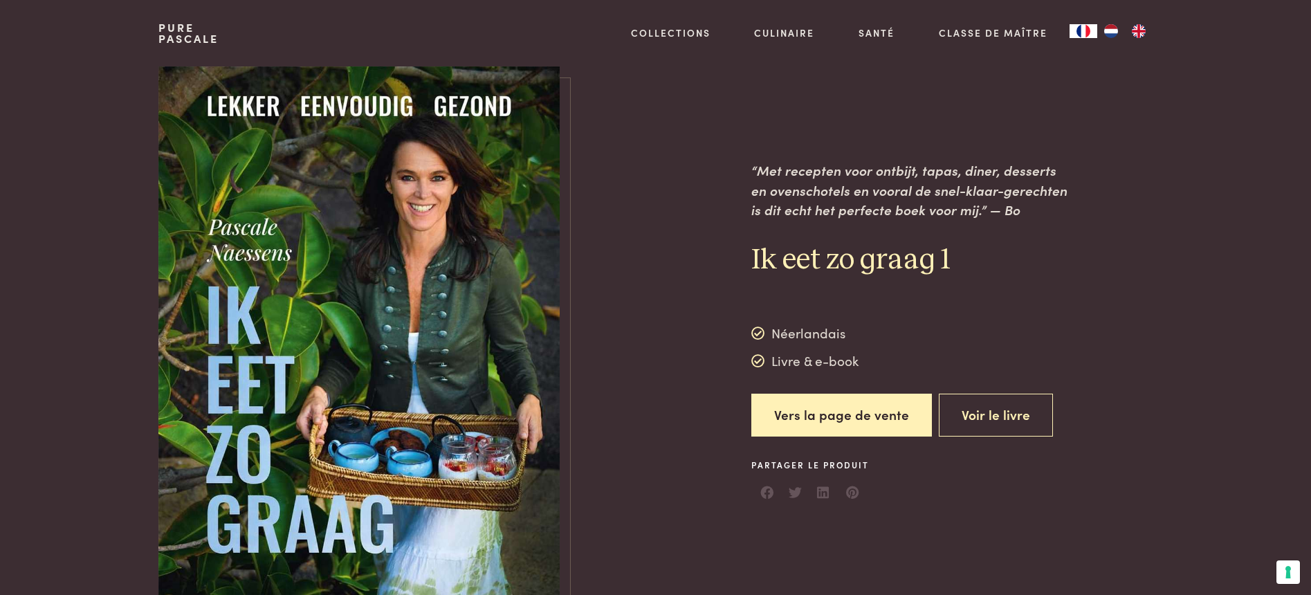
click at [1077, 29] on img "FR" at bounding box center [1083, 31] width 17 height 14
click at [974, 415] on button "Voir le livre" at bounding box center [996, 416] width 114 height 44
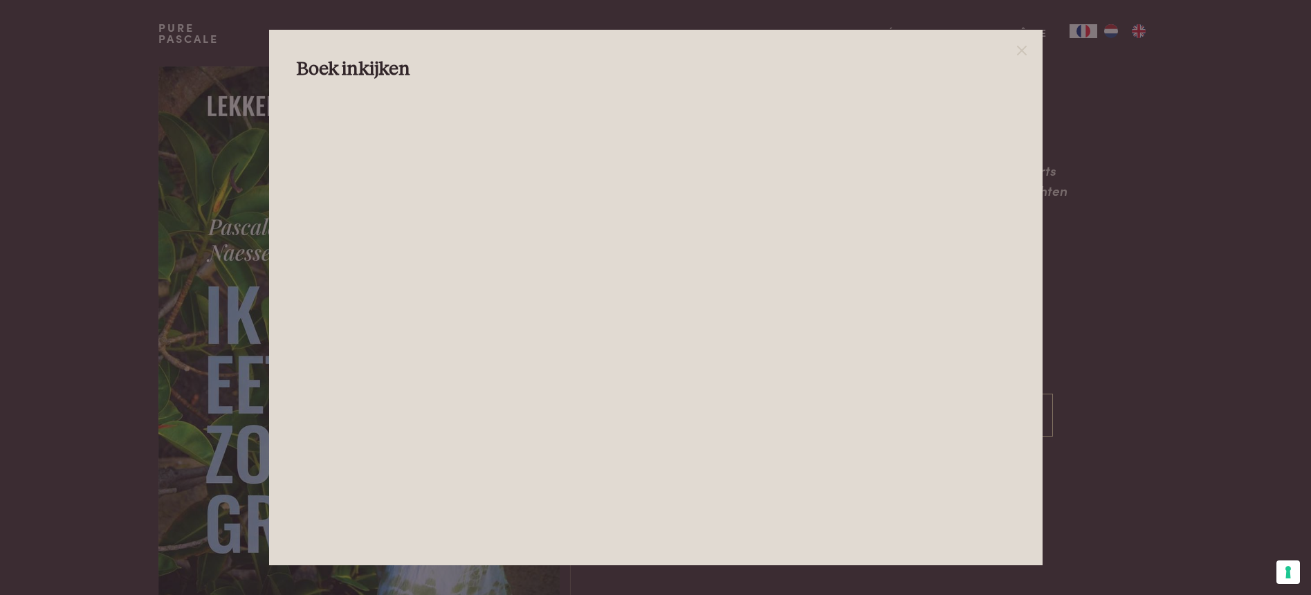
click at [1111, 437] on div at bounding box center [655, 297] width 1311 height 595
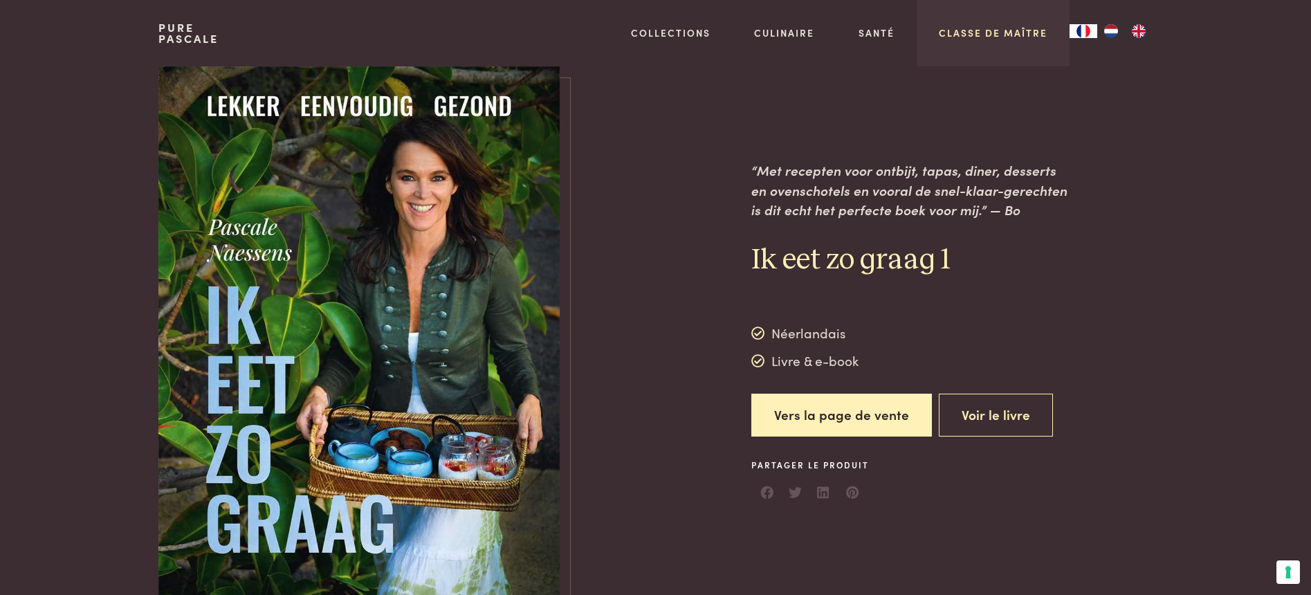
click at [993, 33] on link "Classe de maître" at bounding box center [993, 33] width 109 height 15
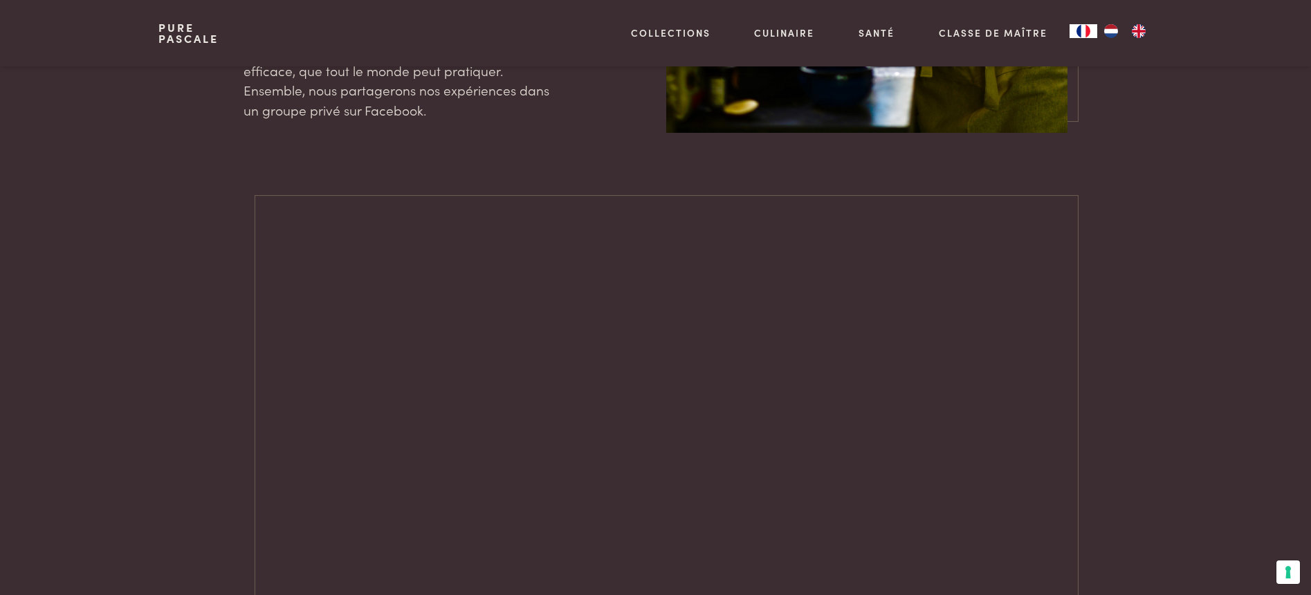
scroll to position [907, 0]
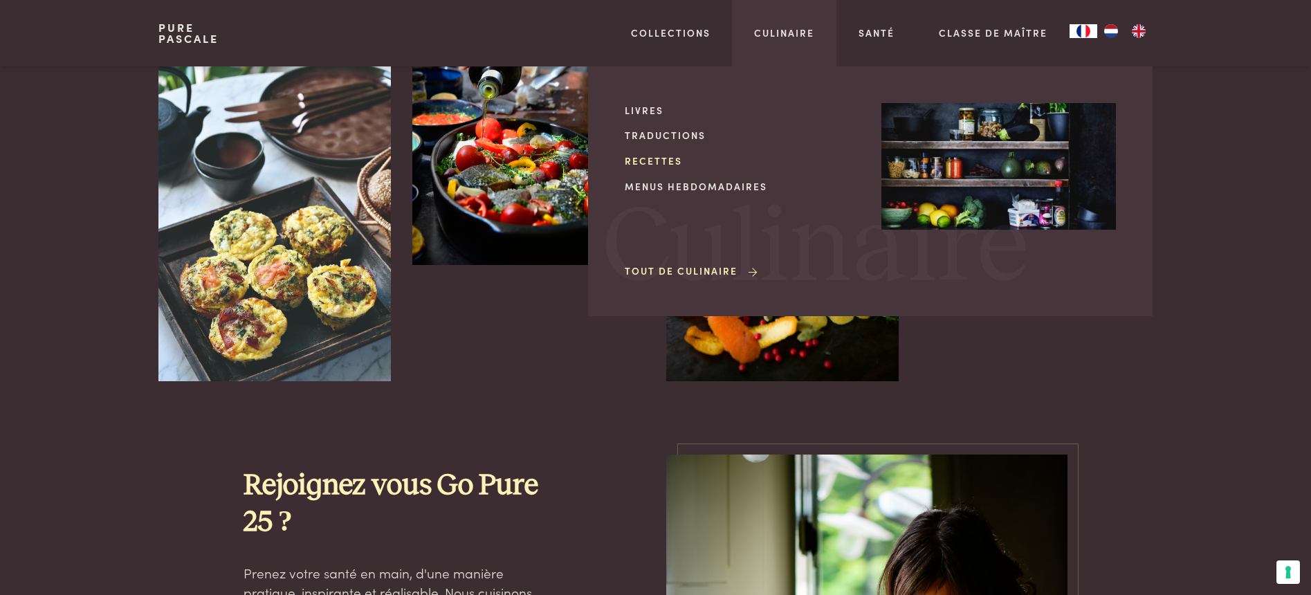
click at [657, 159] on link "Recettes" at bounding box center [742, 161] width 235 height 15
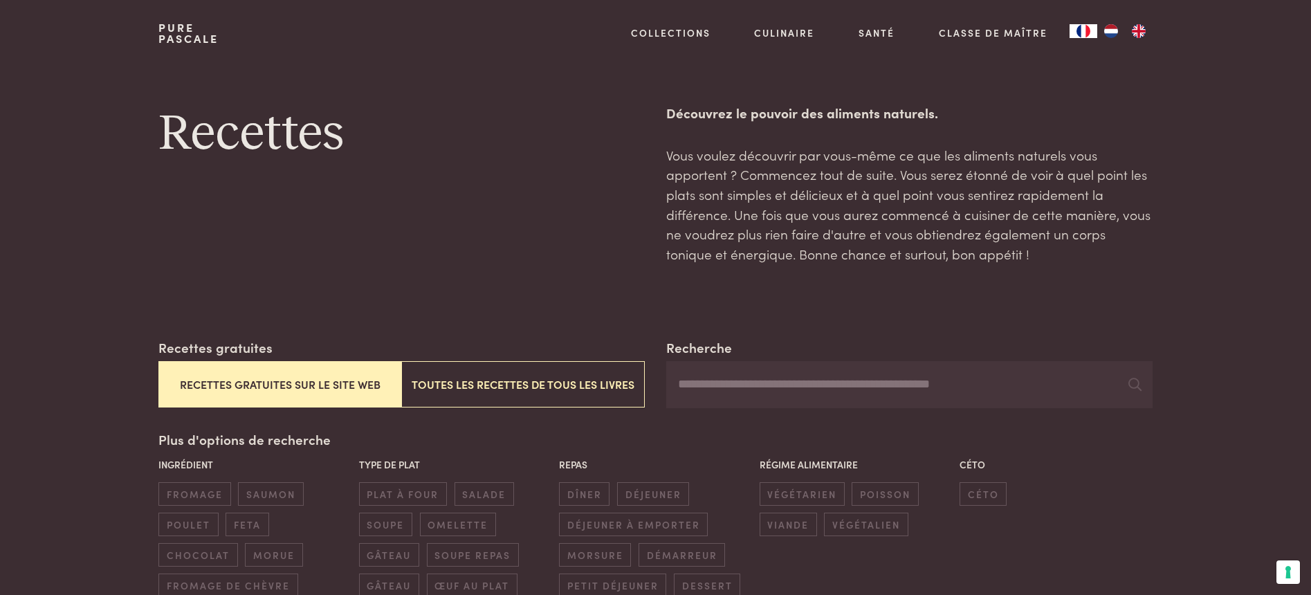
click at [291, 380] on button "Recettes gratuites sur le site web" at bounding box center [279, 384] width 243 height 46
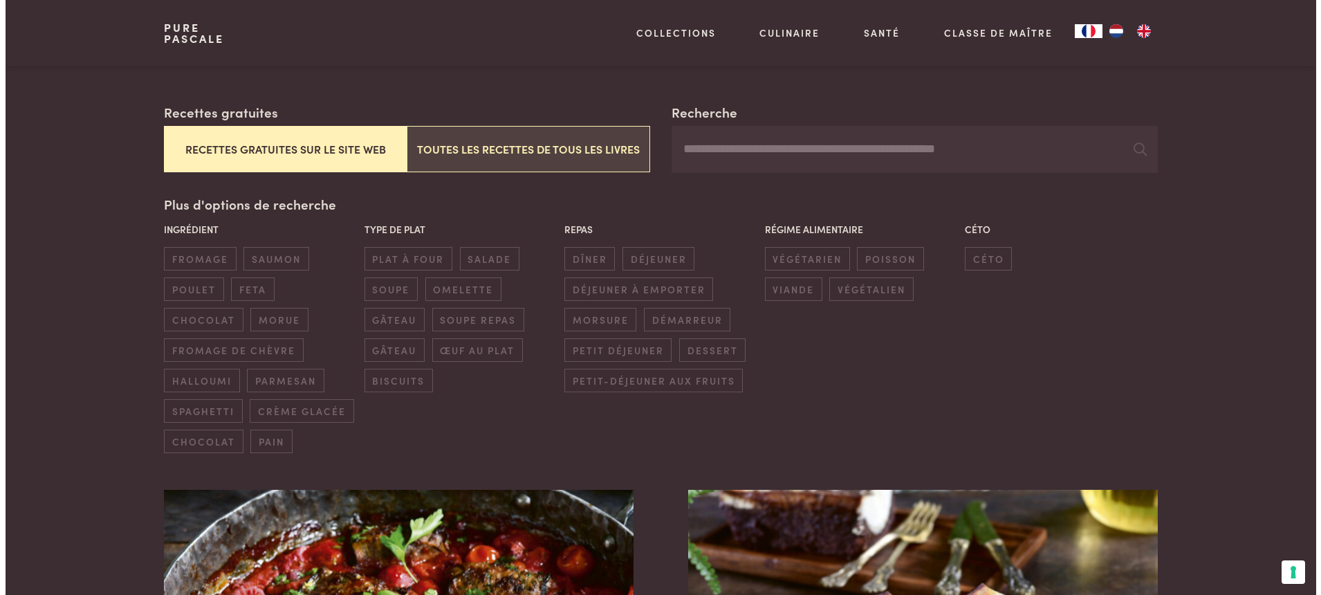
scroll to position [238, 0]
